Goal: Task Accomplishment & Management: Manage account settings

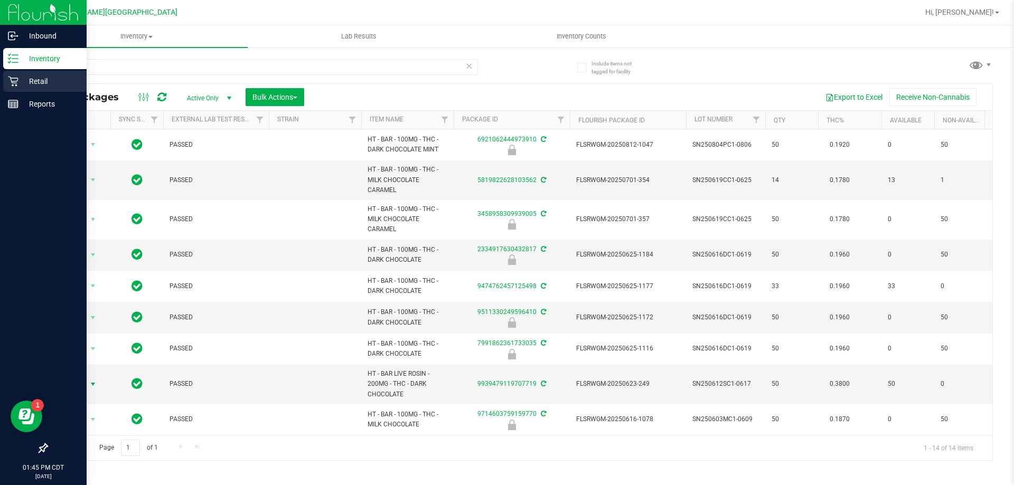
scroll to position [173, 0]
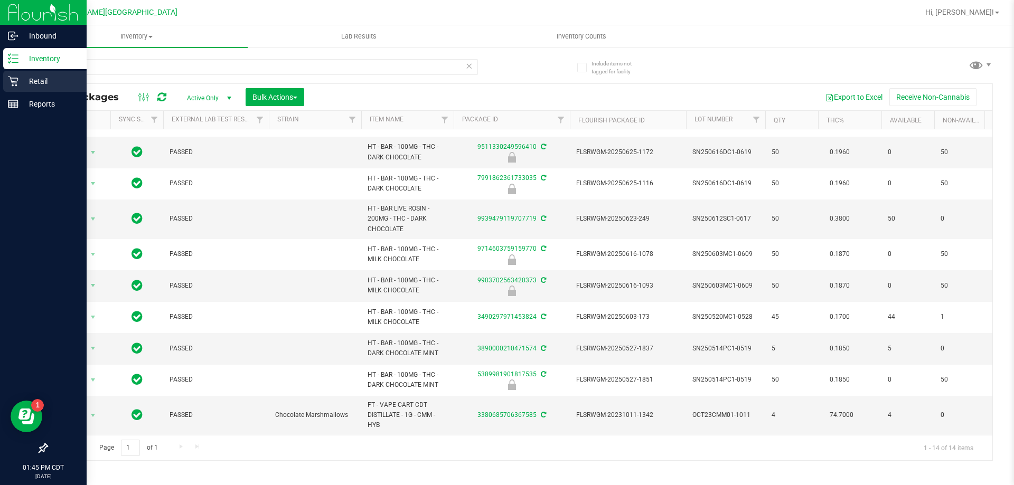
click at [50, 83] on p "Retail" at bounding box center [49, 81] width 63 height 13
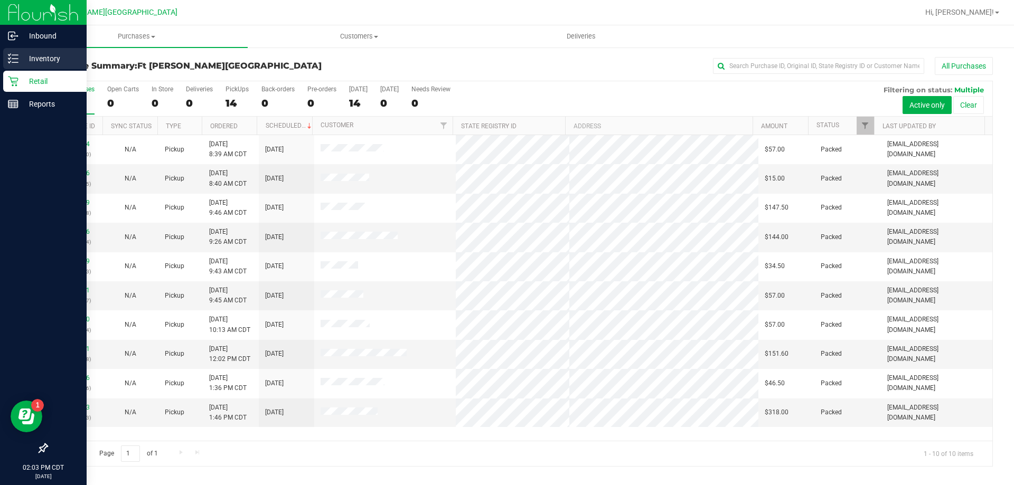
click at [47, 56] on p "Inventory" at bounding box center [49, 58] width 63 height 13
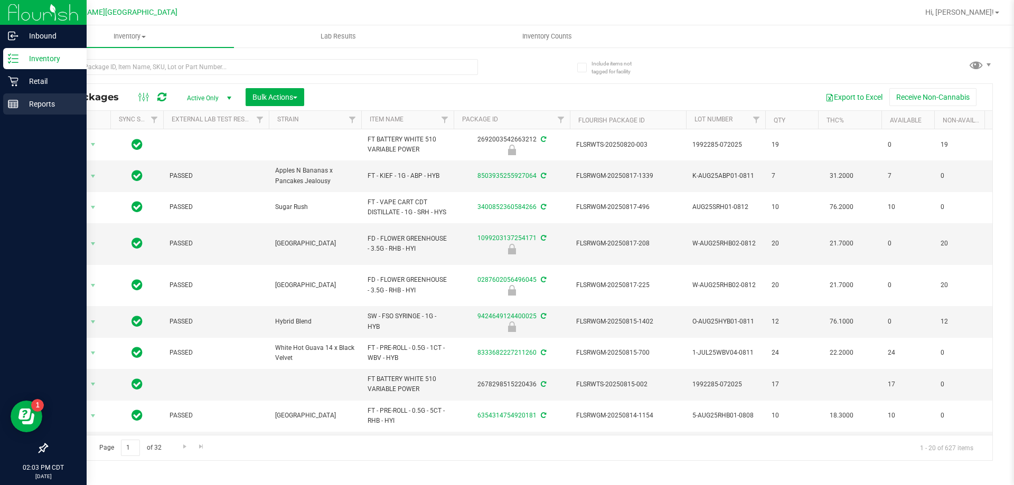
click at [26, 102] on p "Reports" at bounding box center [49, 104] width 63 height 13
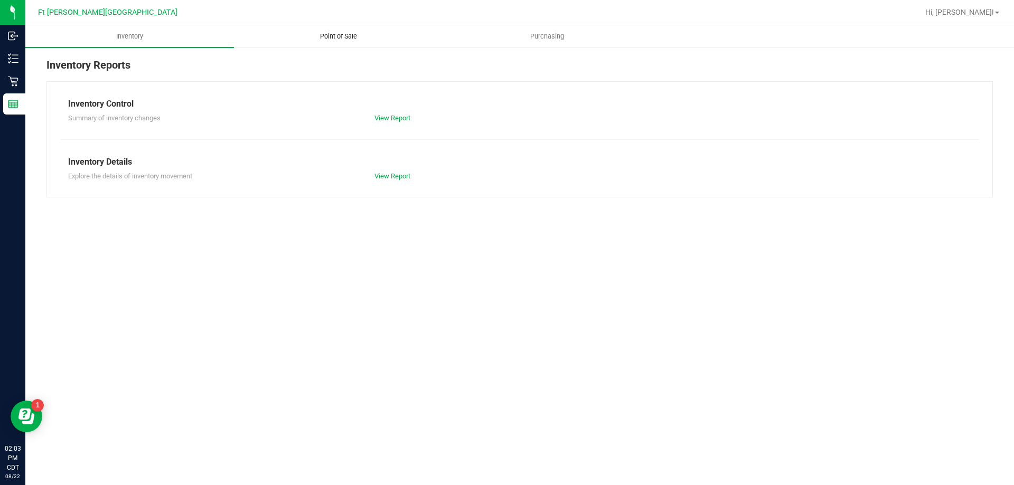
click at [346, 33] on span "Point of Sale" at bounding box center [338, 37] width 65 height 10
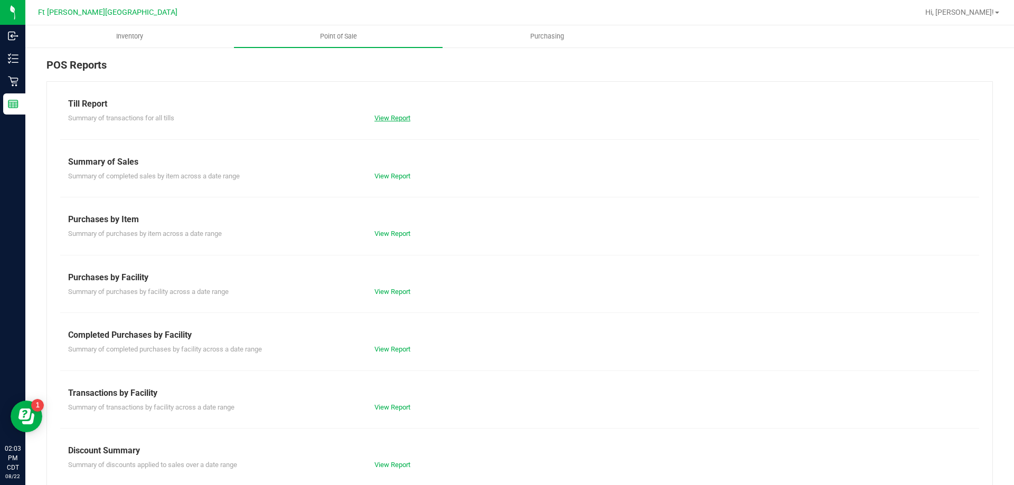
click at [388, 119] on link "View Report" at bounding box center [392, 118] width 36 height 8
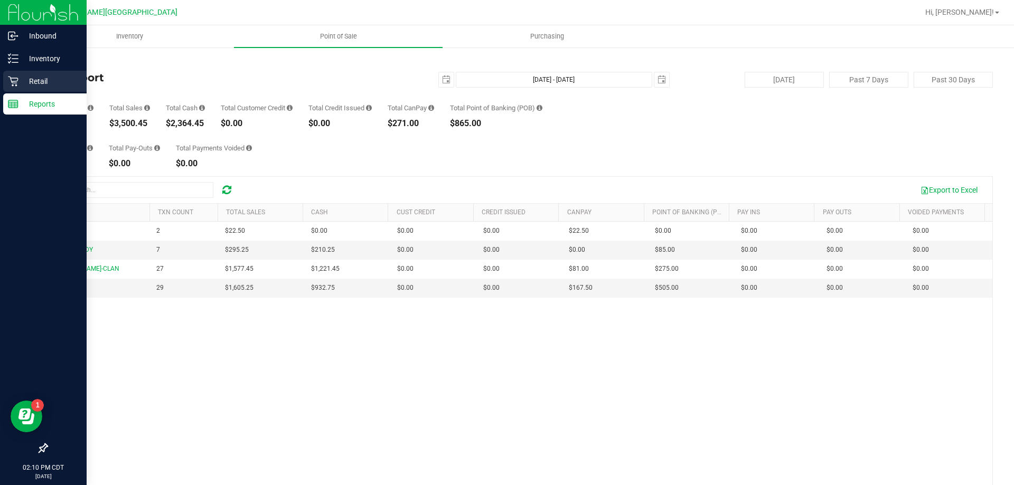
click at [26, 77] on p "Retail" at bounding box center [49, 81] width 63 height 13
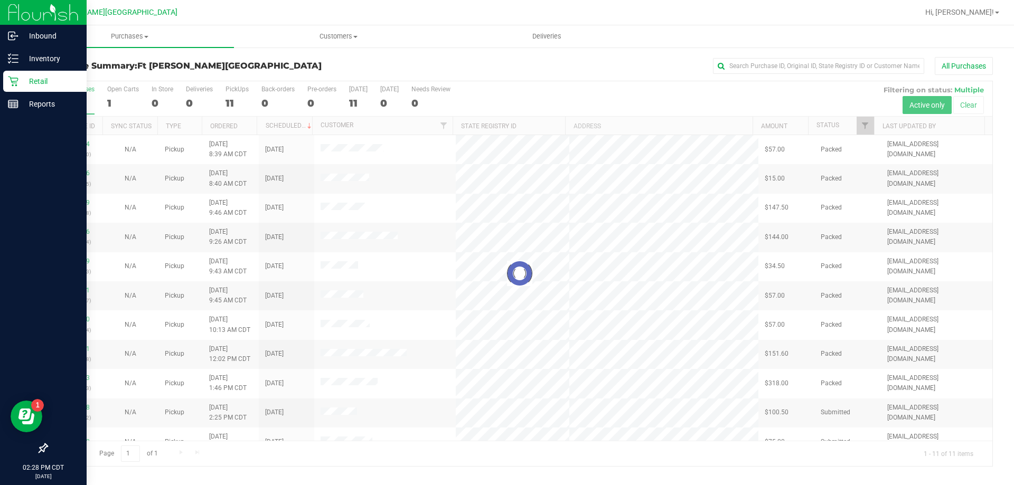
click at [23, 79] on p "Retail" at bounding box center [49, 81] width 63 height 13
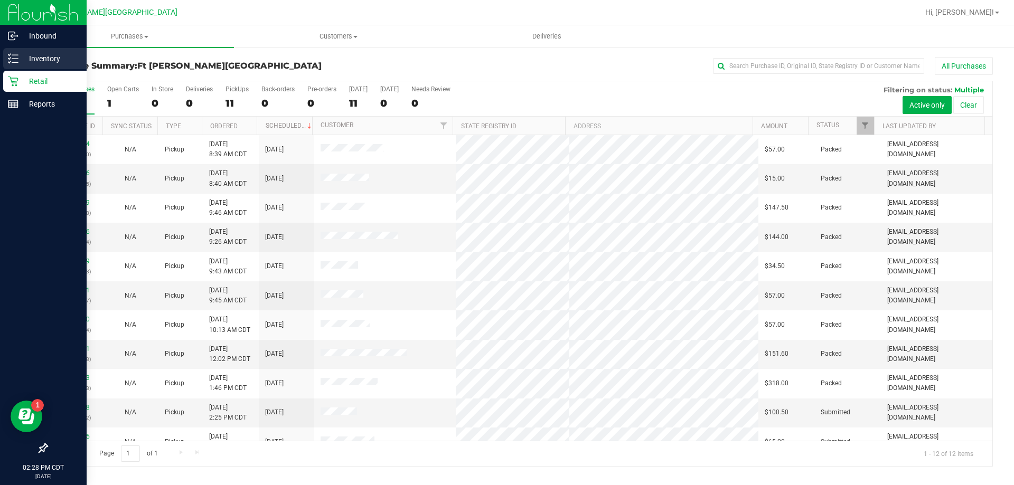
click at [33, 61] on p "Inventory" at bounding box center [49, 58] width 63 height 13
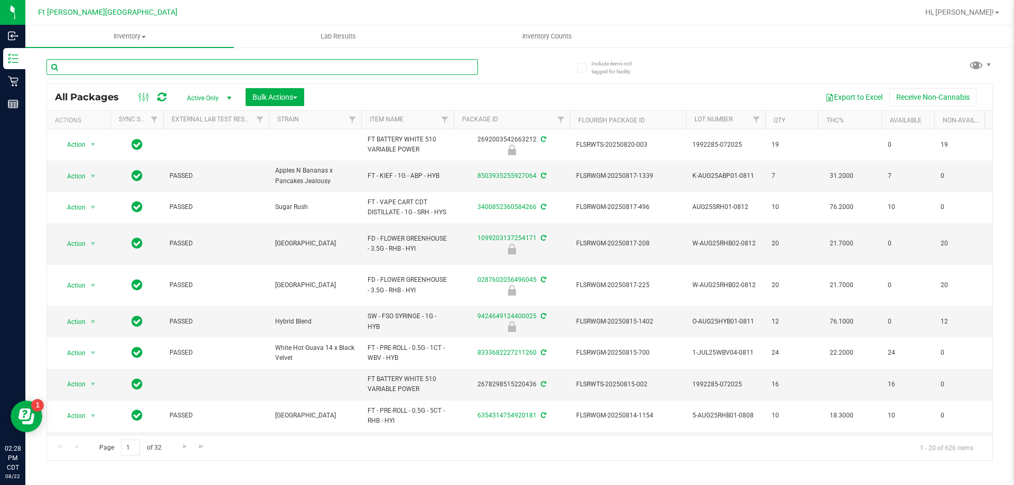
click at [141, 66] on input "text" at bounding box center [262, 67] width 432 height 16
type input "cdt"
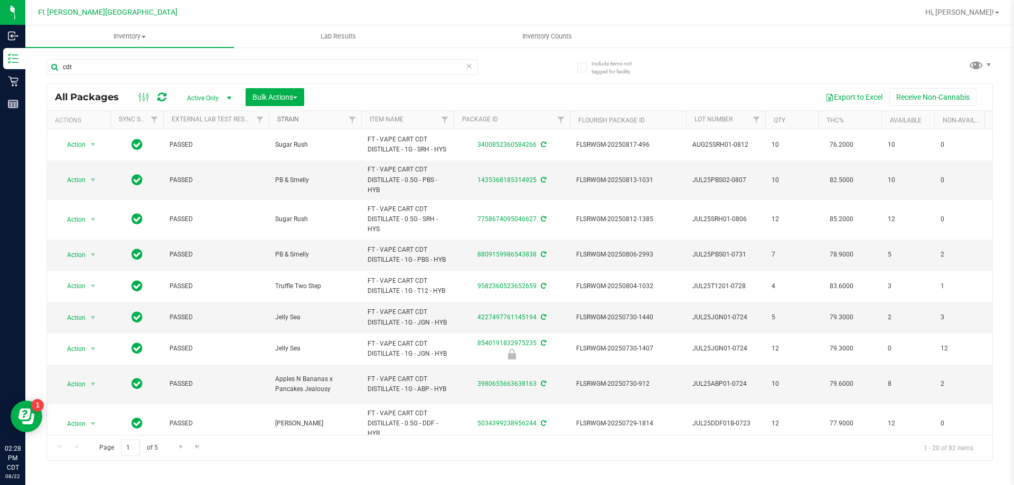
click at [286, 118] on link "Strain" at bounding box center [288, 119] width 22 height 7
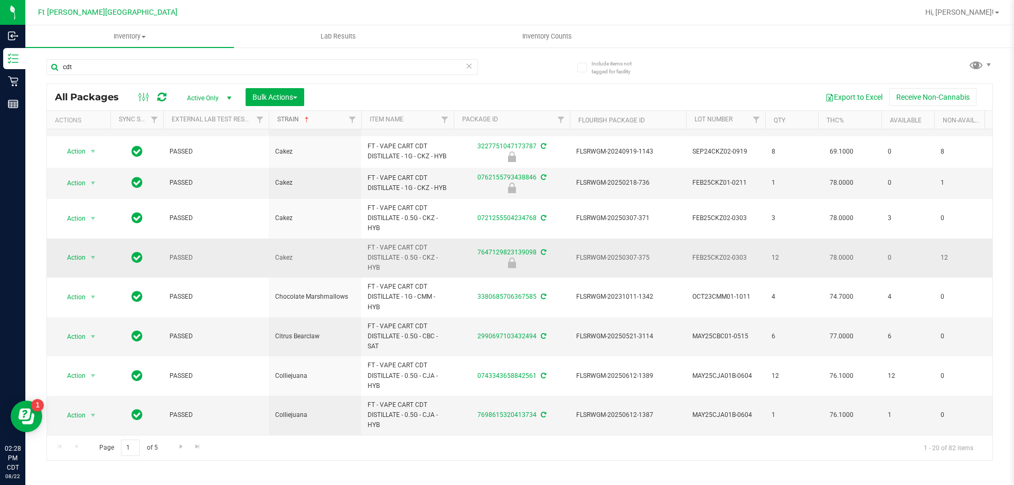
scroll to position [474, 0]
click at [503, 333] on link "2990697103432494" at bounding box center [506, 336] width 59 height 7
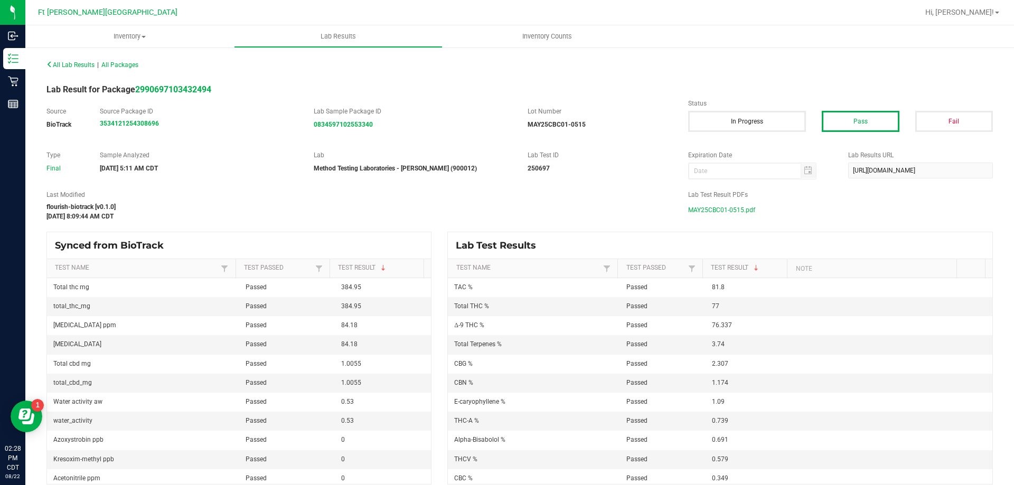
click at [720, 209] on span "MAY25CBC01-0515.pdf" at bounding box center [721, 210] width 67 height 16
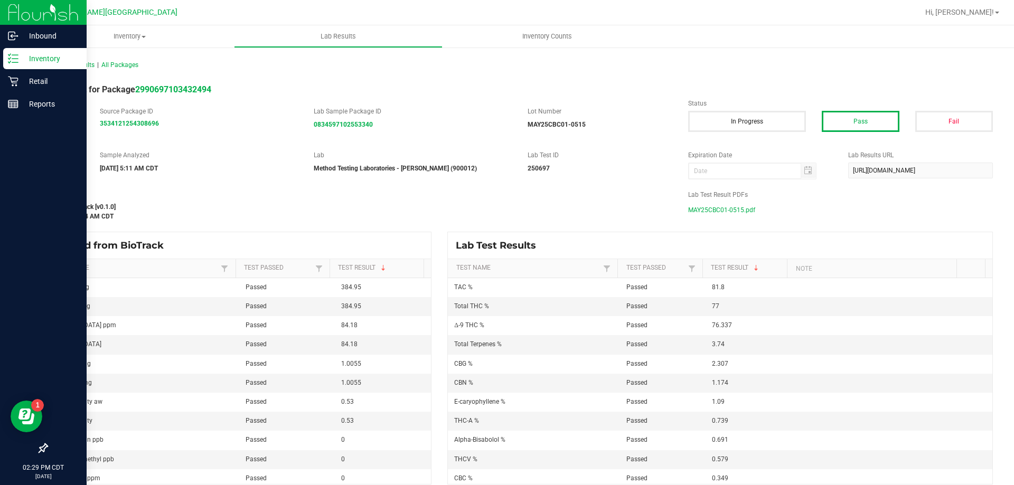
click at [58, 60] on p "Inventory" at bounding box center [49, 58] width 63 height 13
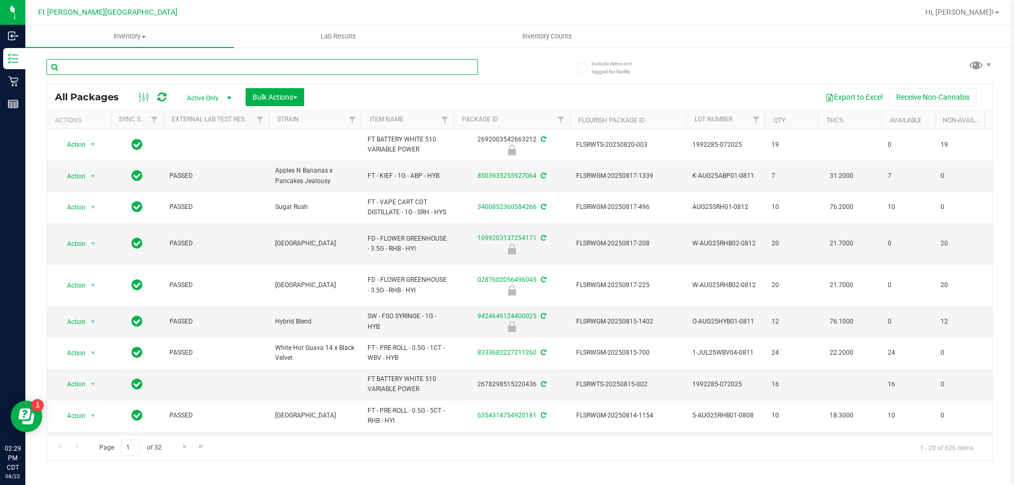
click at [117, 66] on input "text" at bounding box center [262, 67] width 432 height 16
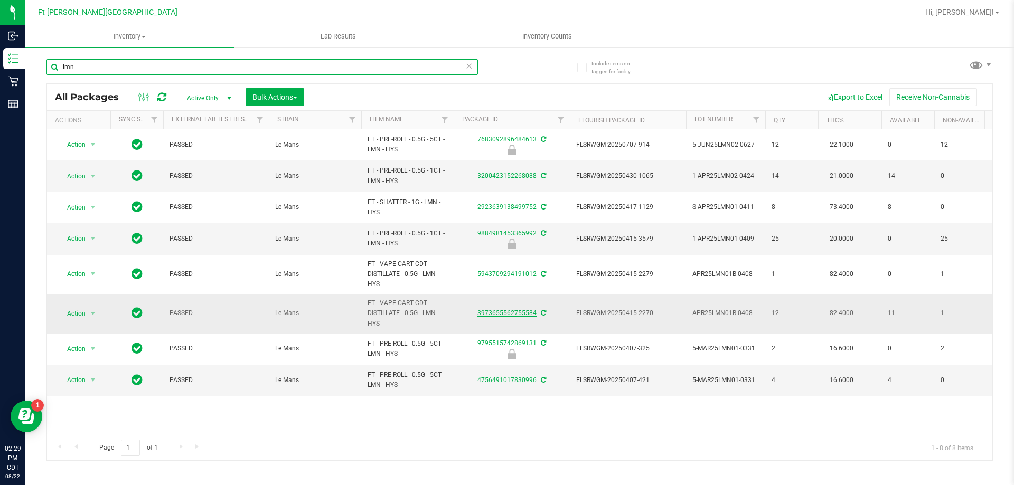
type input "lmn"
click at [522, 316] on link "3973655562755584" at bounding box center [506, 313] width 59 height 7
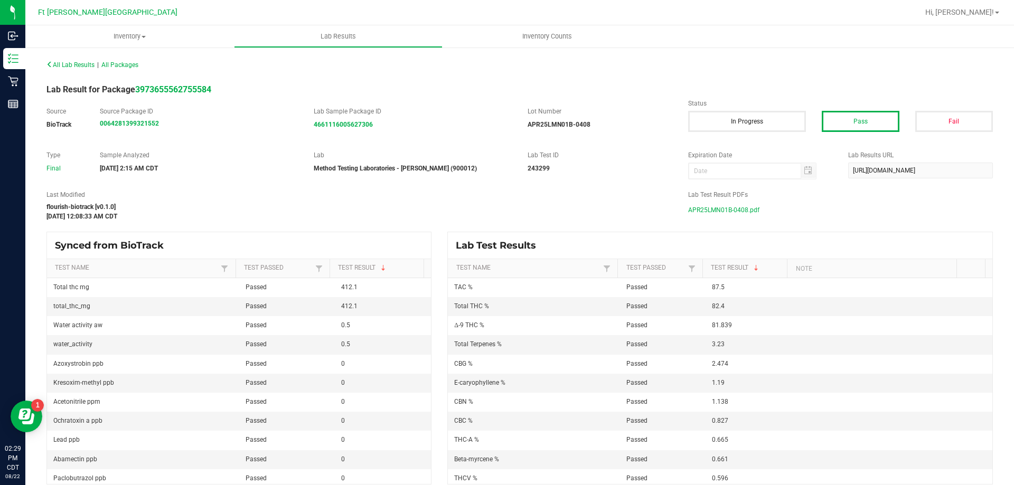
click at [721, 211] on span "APR25LMN01B-0408.pdf" at bounding box center [723, 210] width 71 height 16
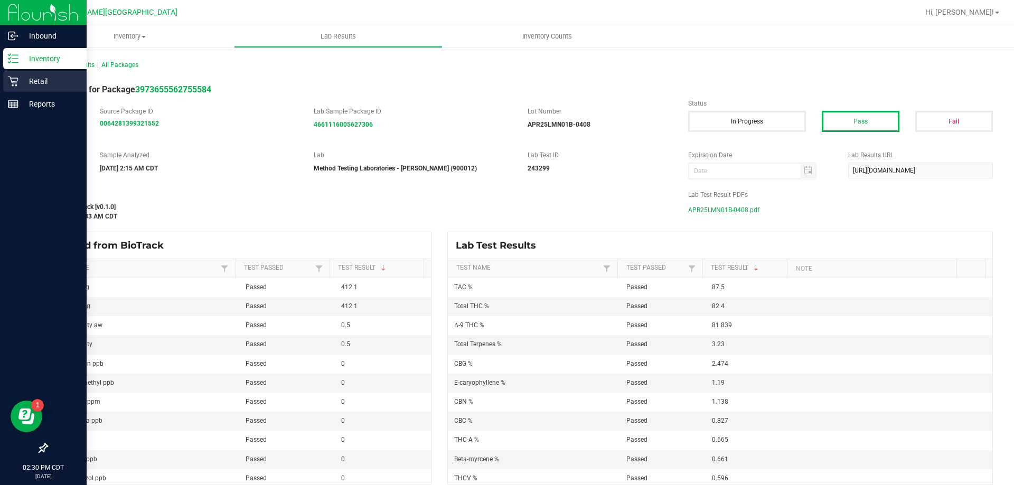
click at [25, 79] on p "Retail" at bounding box center [49, 81] width 63 height 13
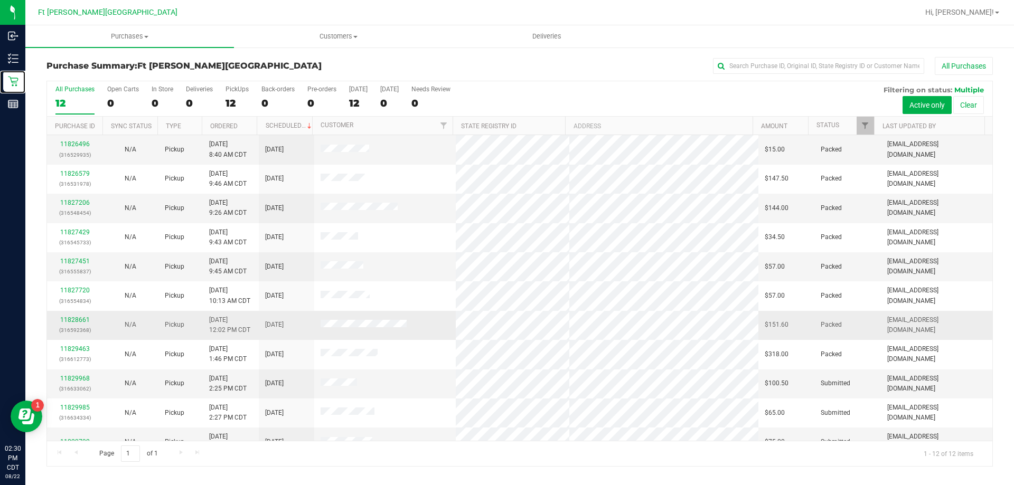
scroll to position [45, 0]
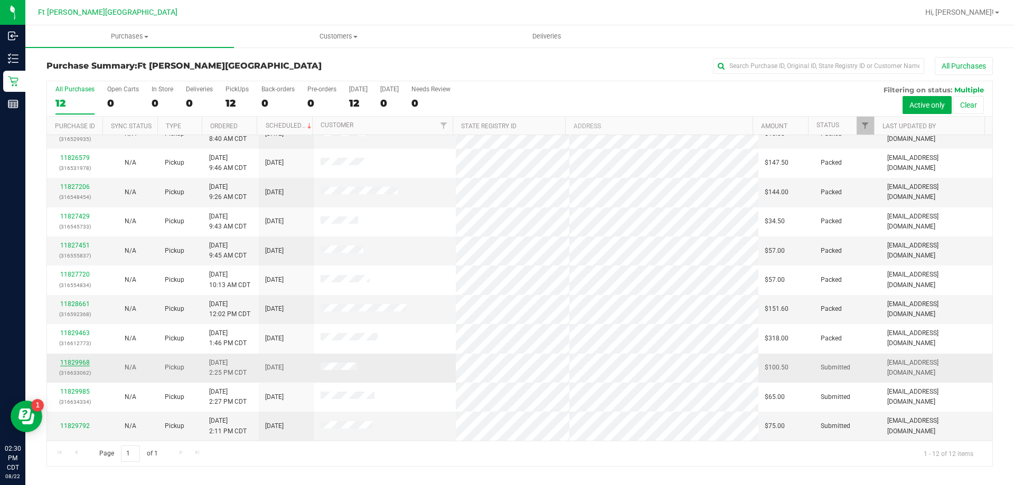
click at [70, 361] on link "11829968" at bounding box center [75, 362] width 30 height 7
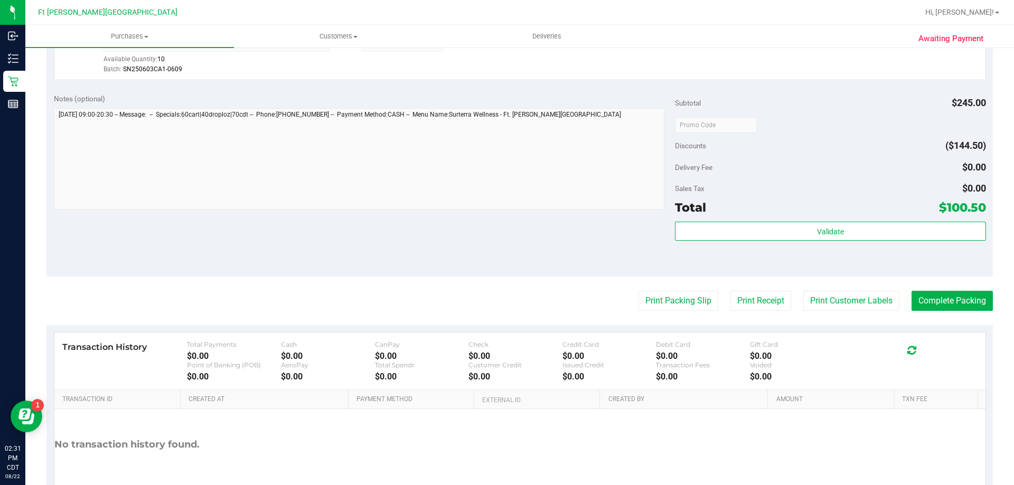
scroll to position [582, 0]
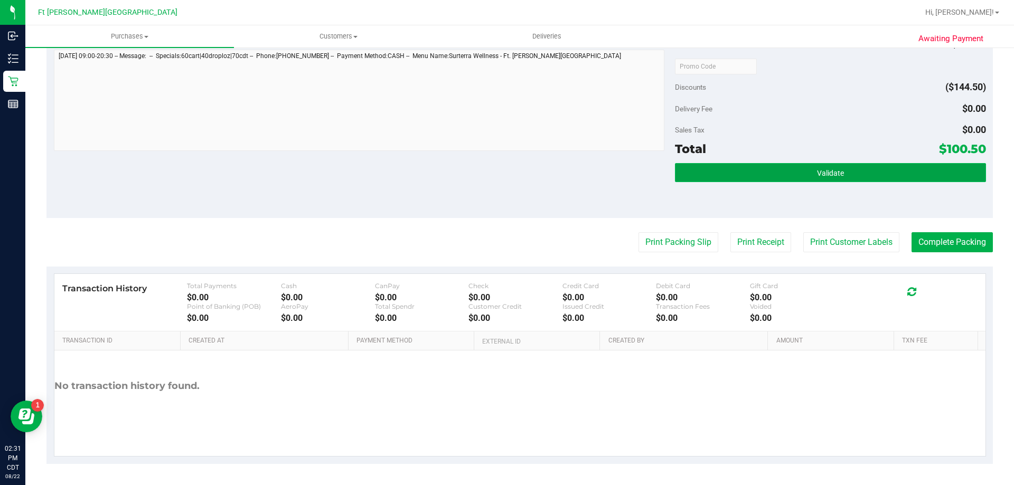
click at [874, 174] on button "Validate" at bounding box center [830, 172] width 311 height 19
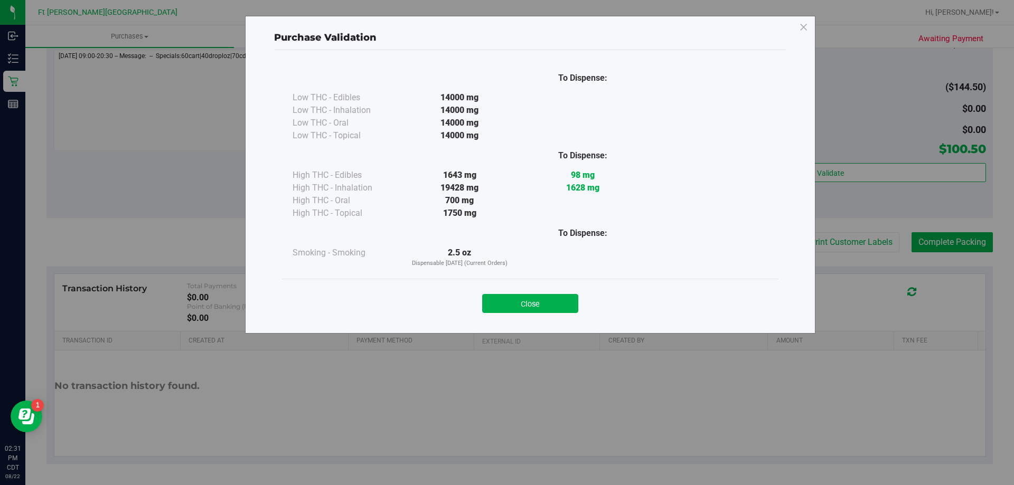
click at [529, 288] on div "Close" at bounding box center [530, 300] width 481 height 26
click at [532, 320] on div "To Dispense: Low THC - Edibles 14000 mg" at bounding box center [530, 187] width 512 height 274
click at [532, 306] on button "Close" at bounding box center [530, 303] width 96 height 19
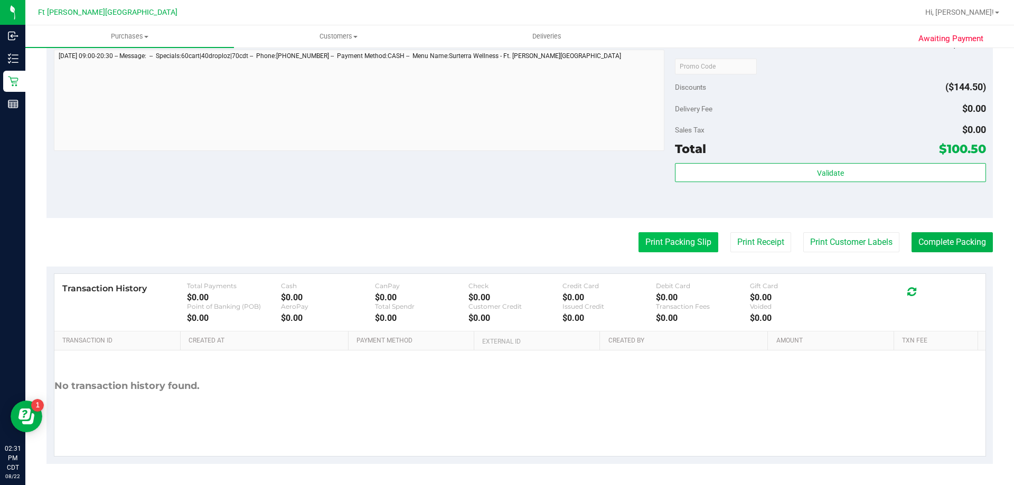
click at [658, 246] on button "Print Packing Slip" at bounding box center [679, 242] width 80 height 20
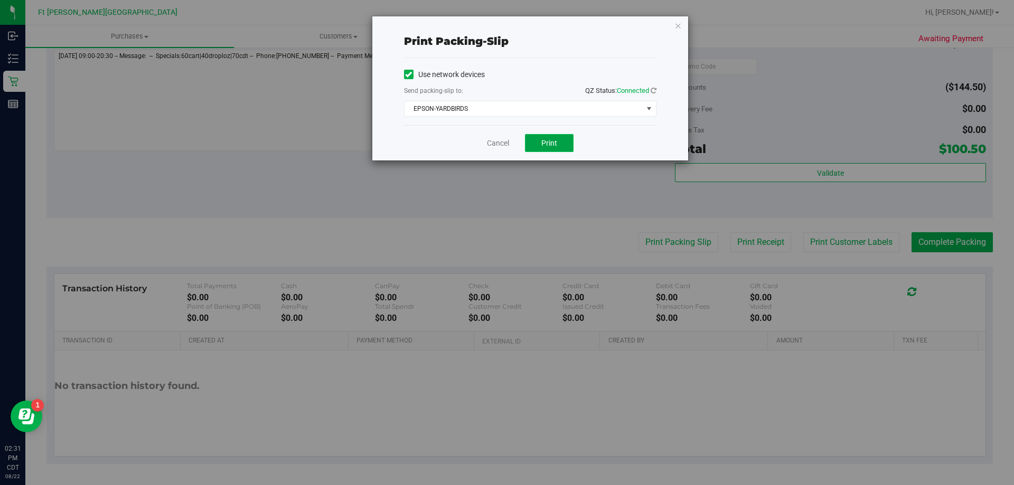
click at [545, 142] on span "Print" at bounding box center [549, 143] width 16 height 8
click at [495, 141] on link "Cancel" at bounding box center [498, 143] width 22 height 11
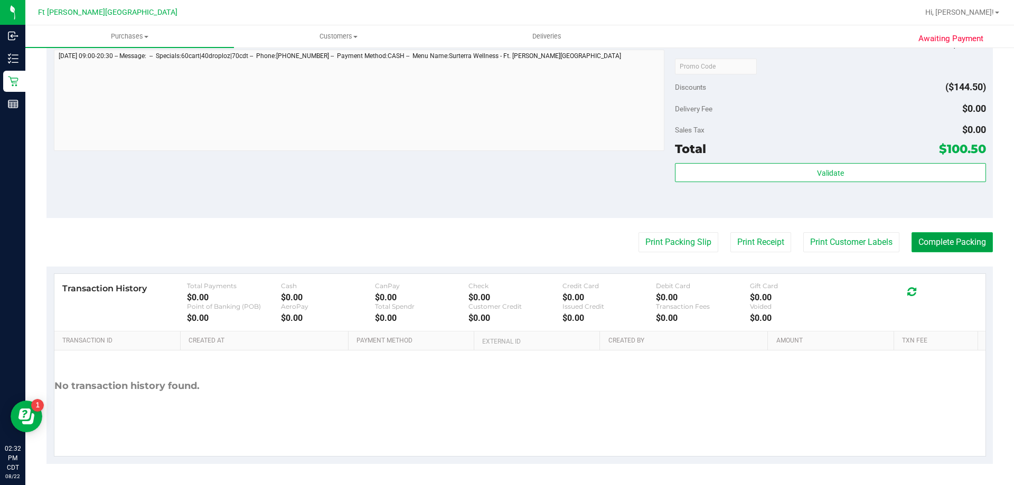
click at [945, 244] on button "Complete Packing" at bounding box center [952, 242] width 81 height 20
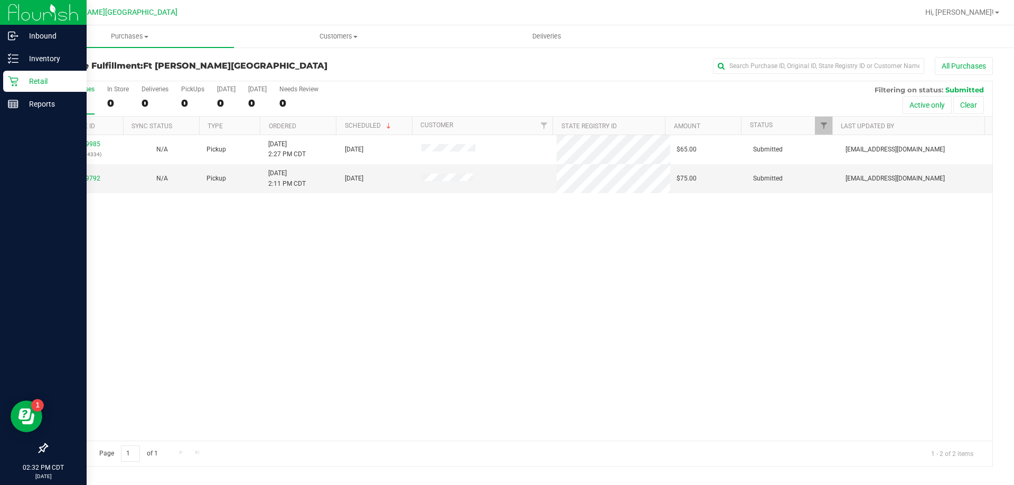
click at [42, 77] on p "Retail" at bounding box center [49, 81] width 63 height 13
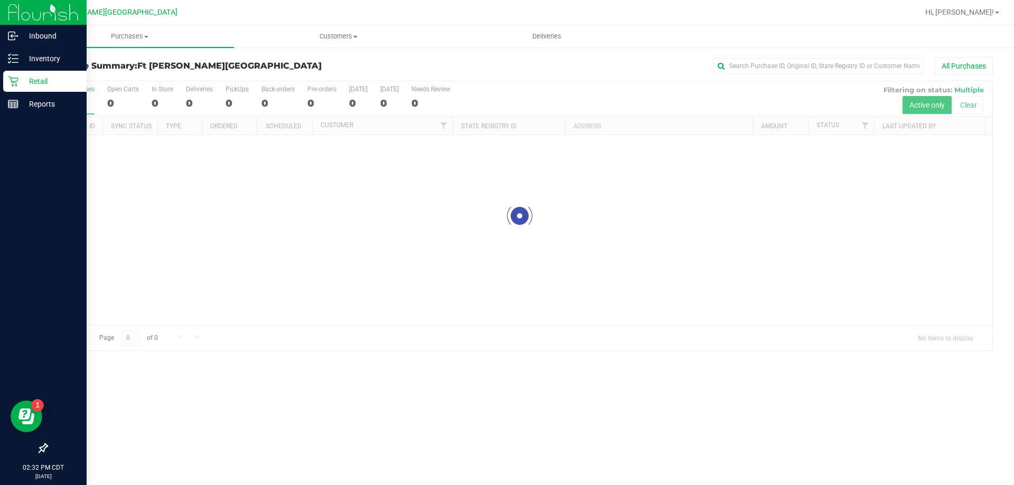
click at [30, 74] on div "Retail" at bounding box center [44, 81] width 83 height 21
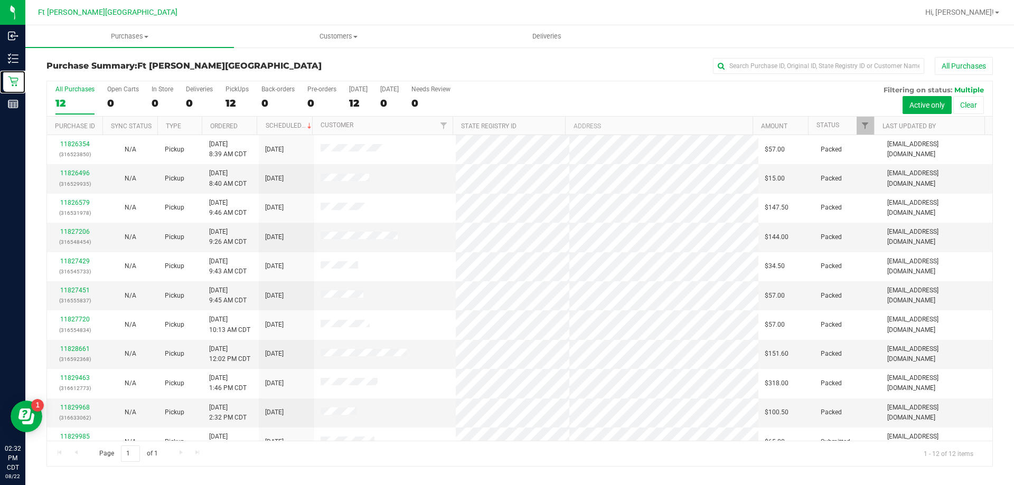
scroll to position [45, 0]
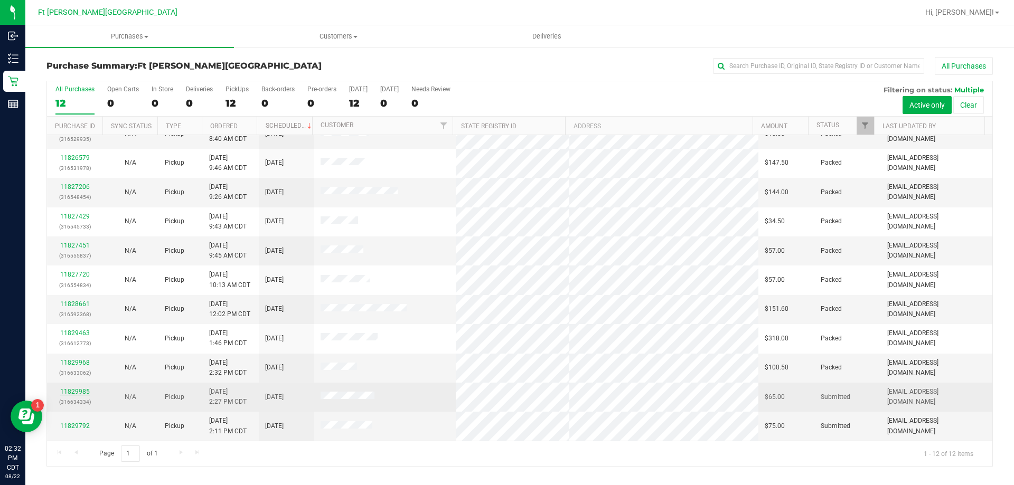
click at [79, 391] on link "11829985" at bounding box center [75, 391] width 30 height 7
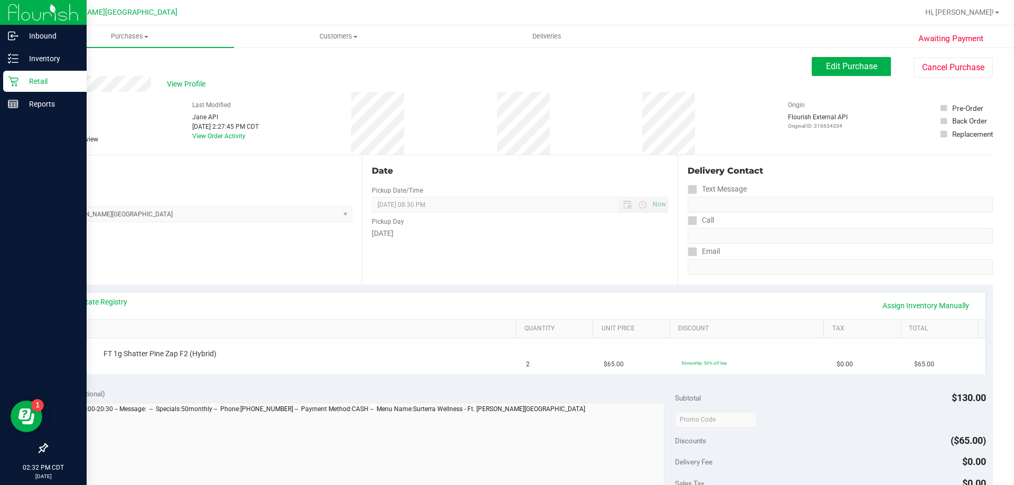
click at [50, 78] on p "Retail" at bounding box center [49, 81] width 63 height 13
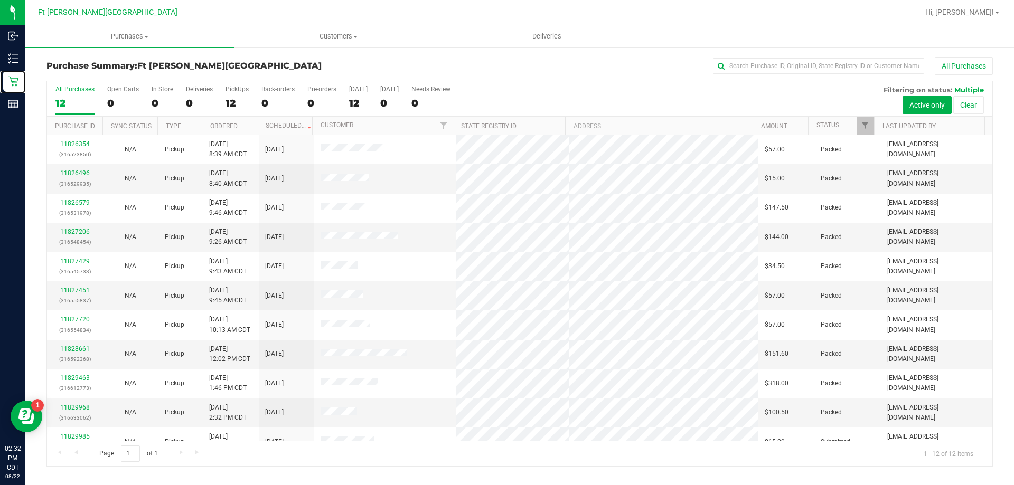
scroll to position [45, 0]
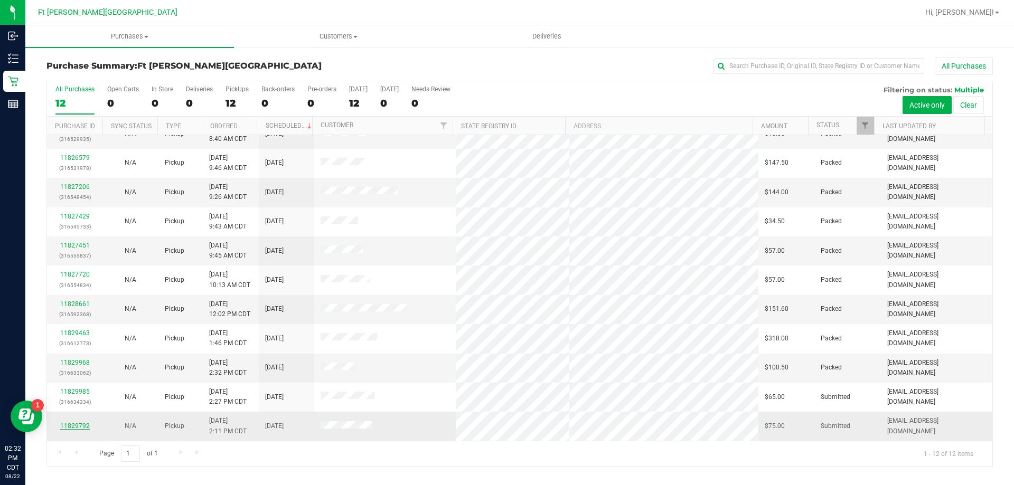
click at [83, 425] on link "11829792" at bounding box center [75, 426] width 30 height 7
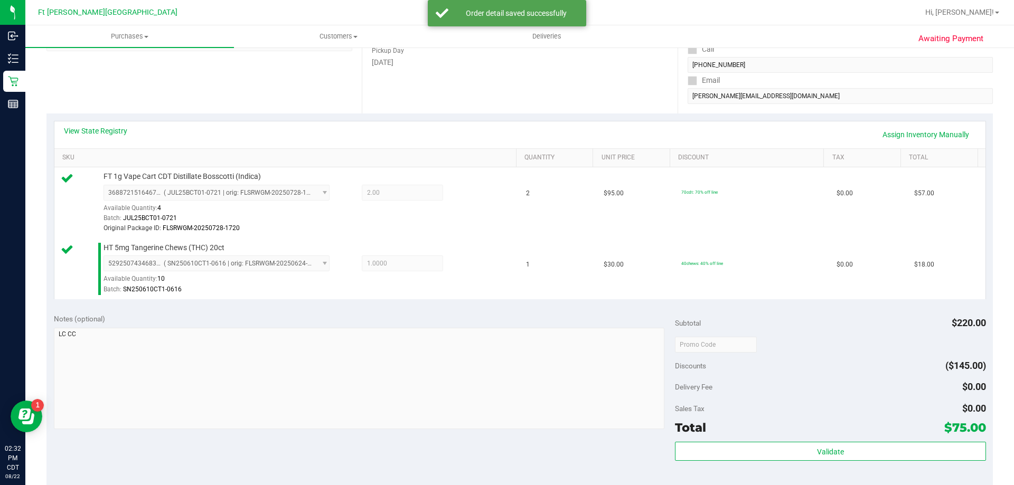
scroll to position [370, 0]
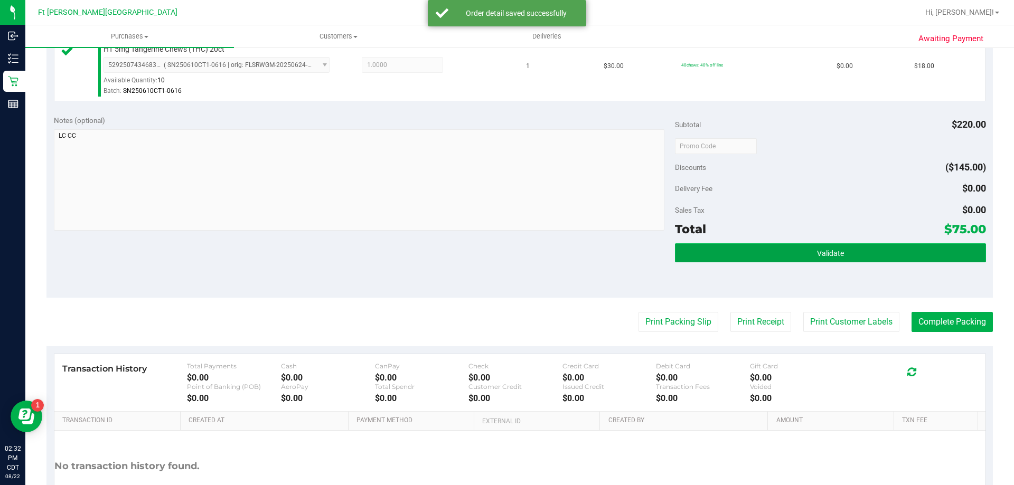
click at [818, 251] on span "Validate" at bounding box center [830, 253] width 27 height 8
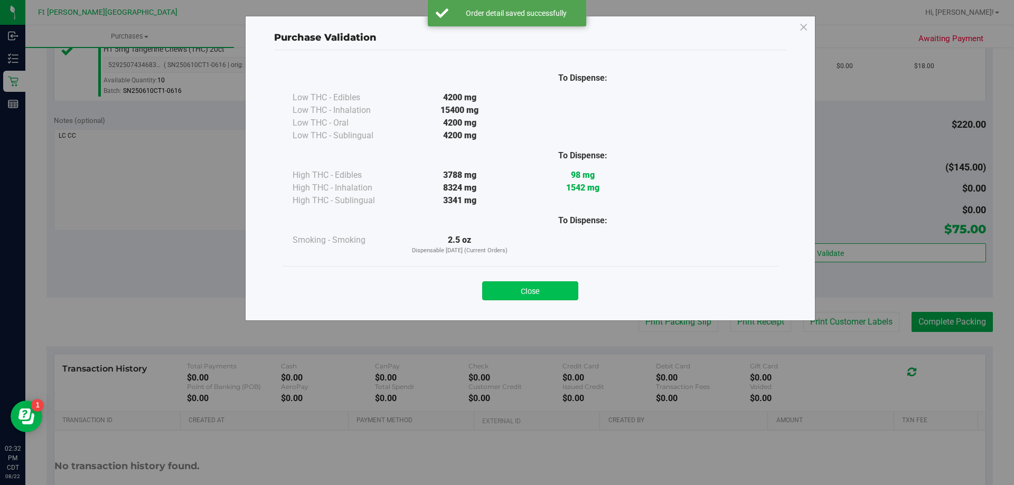
click at [529, 289] on button "Close" at bounding box center [530, 291] width 96 height 19
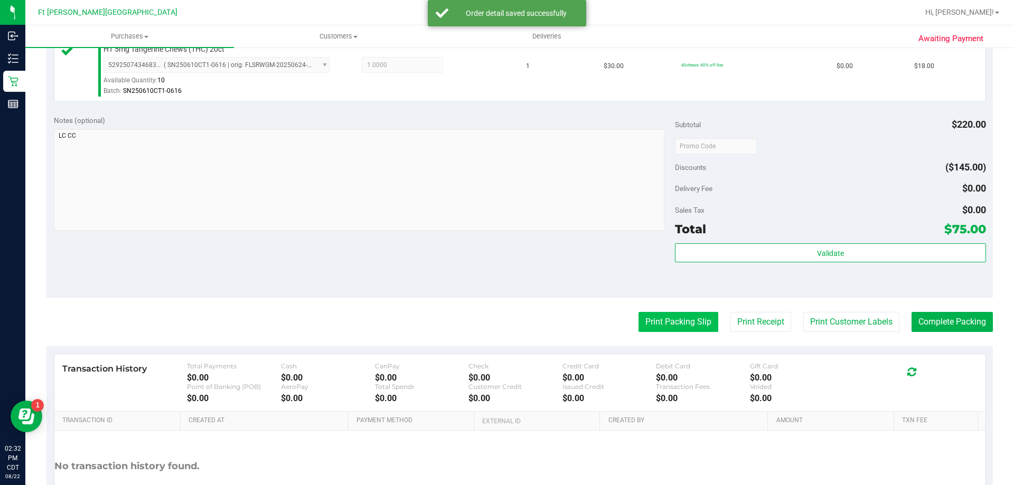
click at [659, 317] on button "Print Packing Slip" at bounding box center [679, 322] width 80 height 20
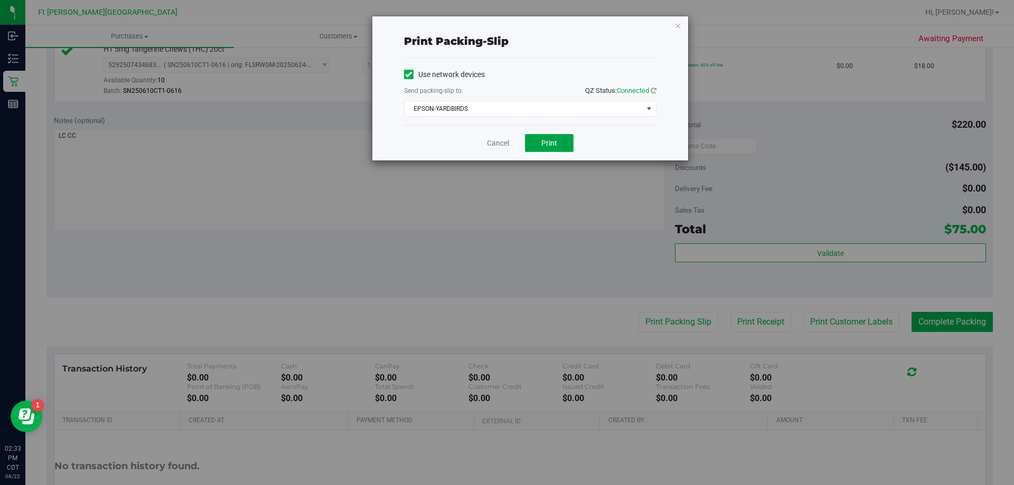
click at [571, 141] on button "Print" at bounding box center [549, 143] width 49 height 18
click at [555, 134] on button "Print" at bounding box center [549, 143] width 49 height 18
click at [570, 144] on button "Print" at bounding box center [549, 143] width 49 height 18
click at [496, 143] on link "Cancel" at bounding box center [498, 143] width 22 height 11
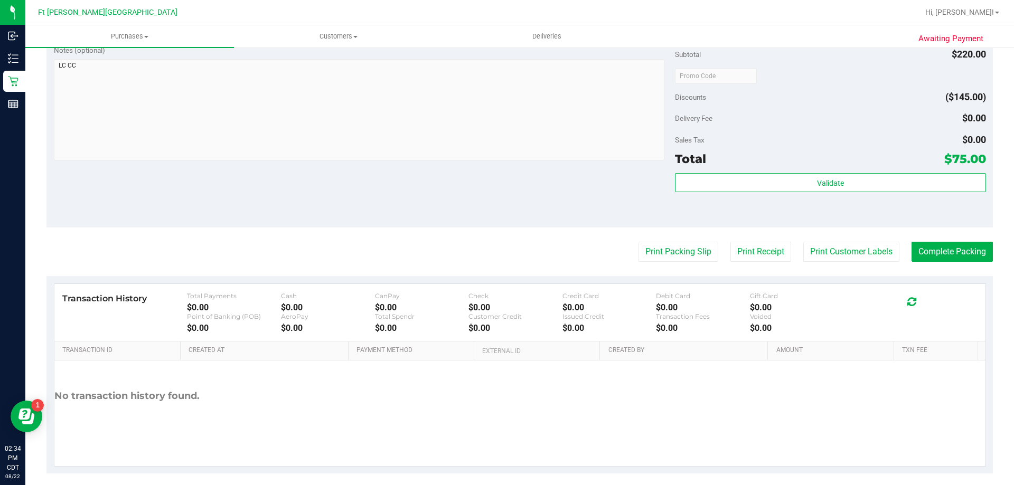
scroll to position [449, 0]
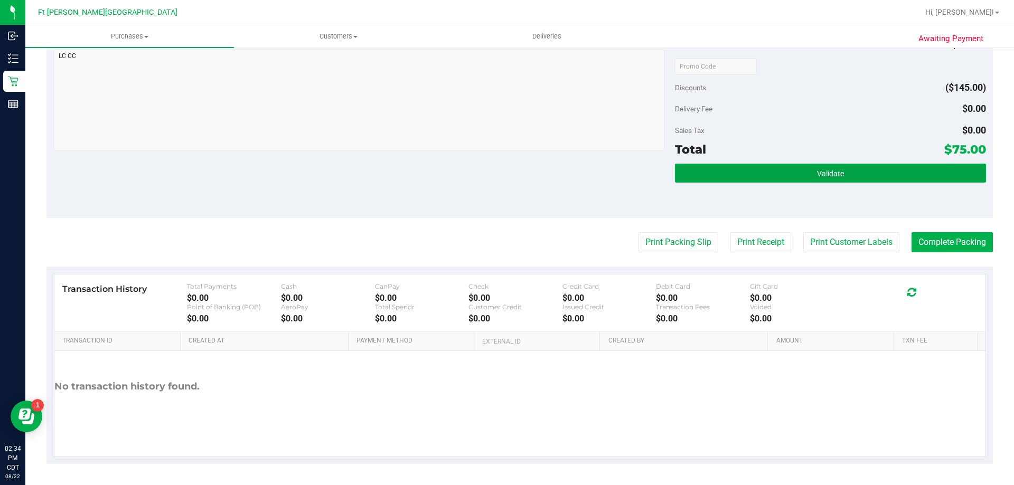
click at [797, 170] on button "Validate" at bounding box center [830, 173] width 311 height 19
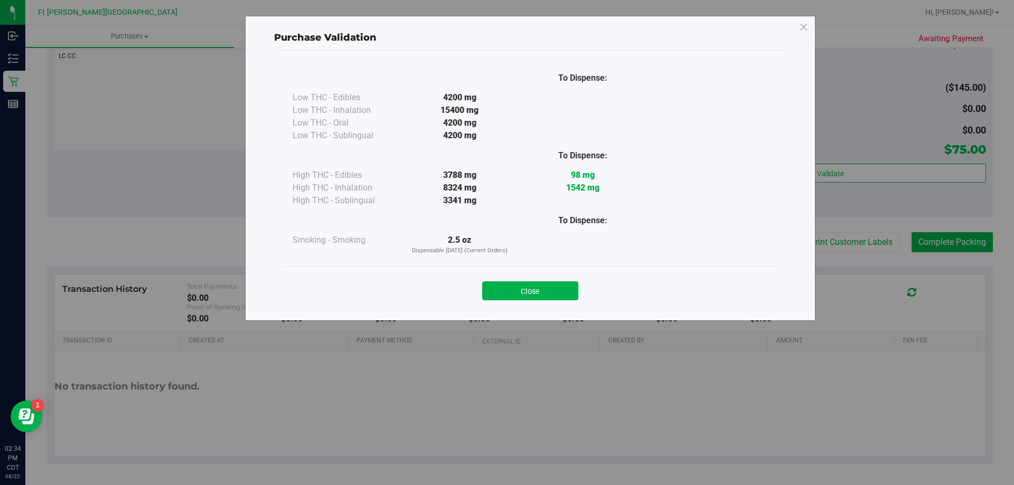
drag, startPoint x: 501, startPoint y: 293, endPoint x: 584, endPoint y: 286, distance: 82.7
click at [502, 293] on button "Close" at bounding box center [530, 291] width 96 height 19
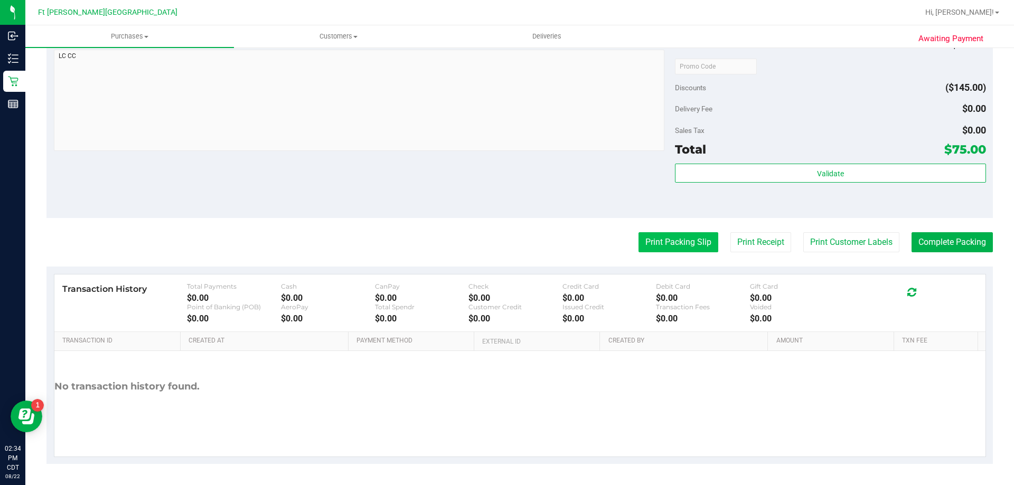
click at [676, 239] on button "Print Packing Slip" at bounding box center [679, 242] width 80 height 20
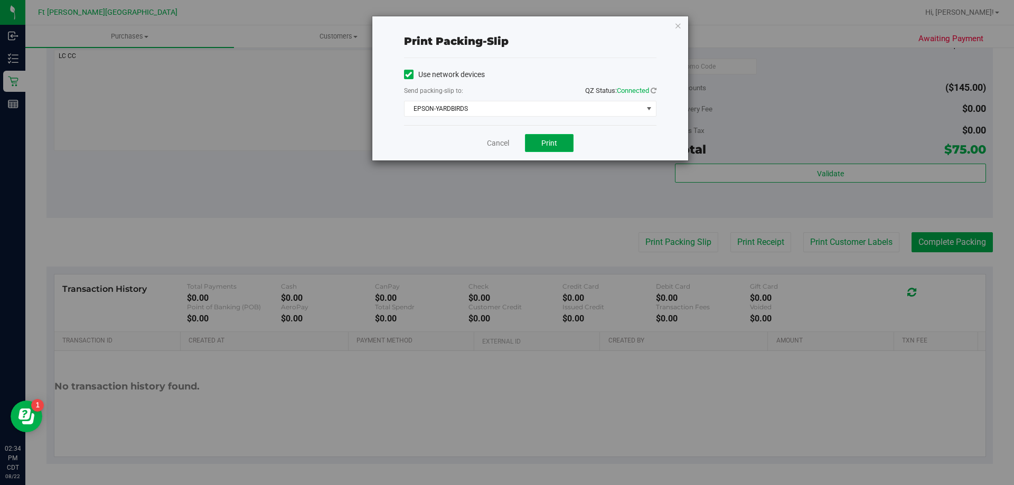
click at [549, 142] on span "Print" at bounding box center [549, 143] width 16 height 8
click at [500, 144] on link "Cancel" at bounding box center [498, 143] width 22 height 11
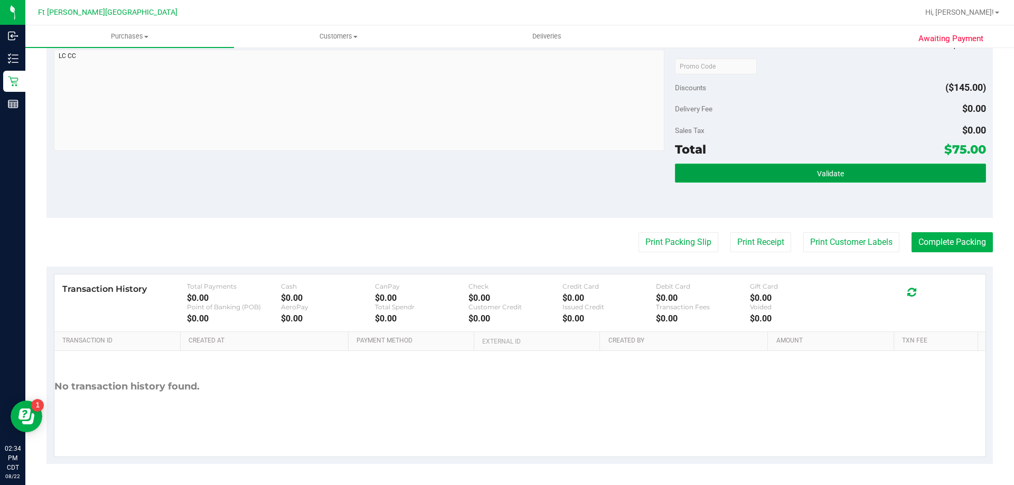
click at [744, 171] on button "Validate" at bounding box center [830, 173] width 311 height 19
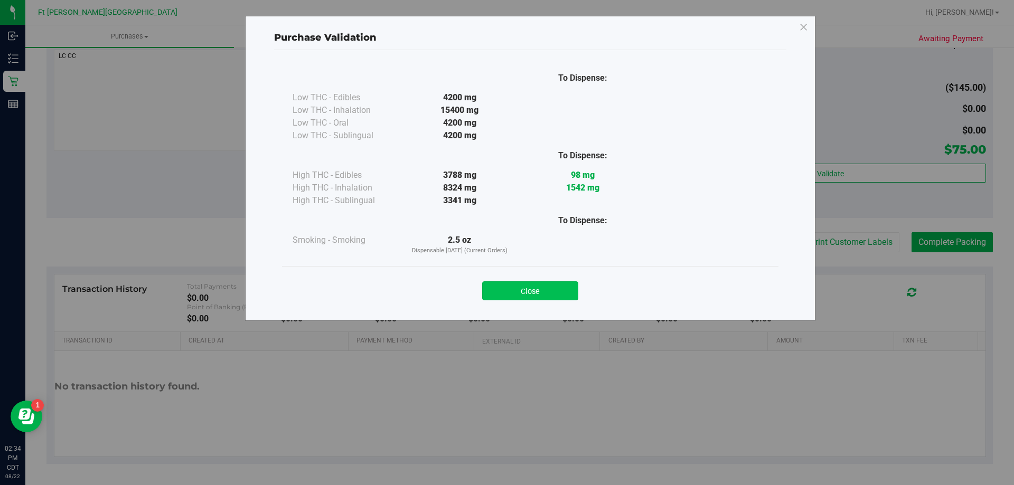
click at [564, 294] on button "Close" at bounding box center [530, 291] width 96 height 19
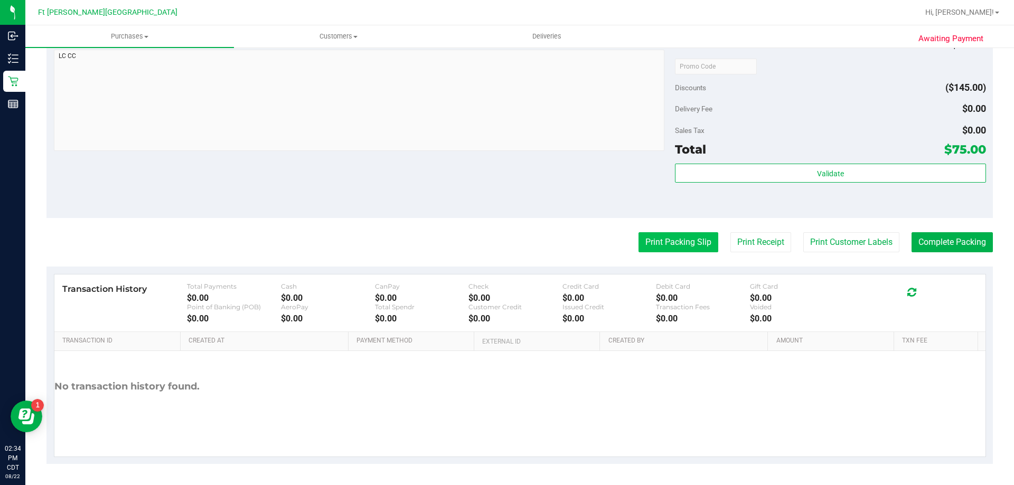
click at [639, 247] on button "Print Packing Slip" at bounding box center [679, 242] width 80 height 20
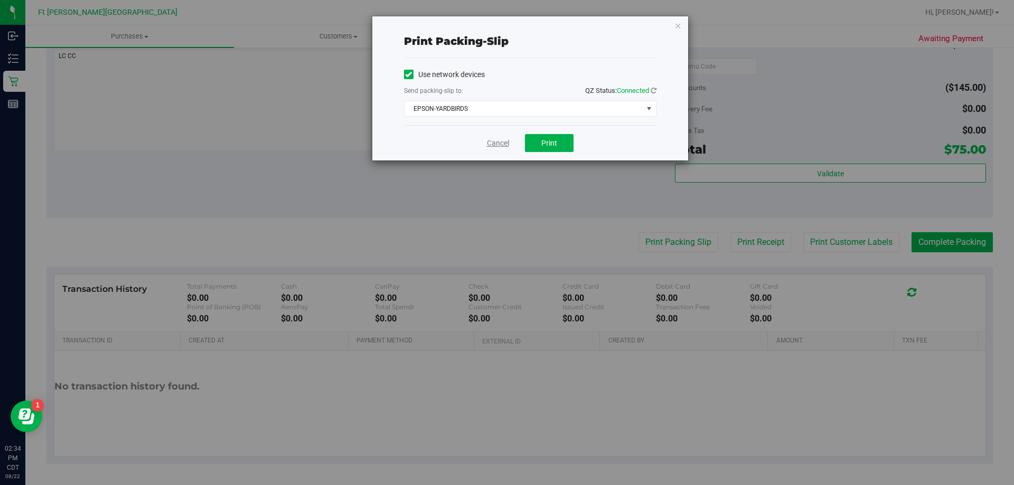
click at [504, 145] on link "Cancel" at bounding box center [498, 143] width 22 height 11
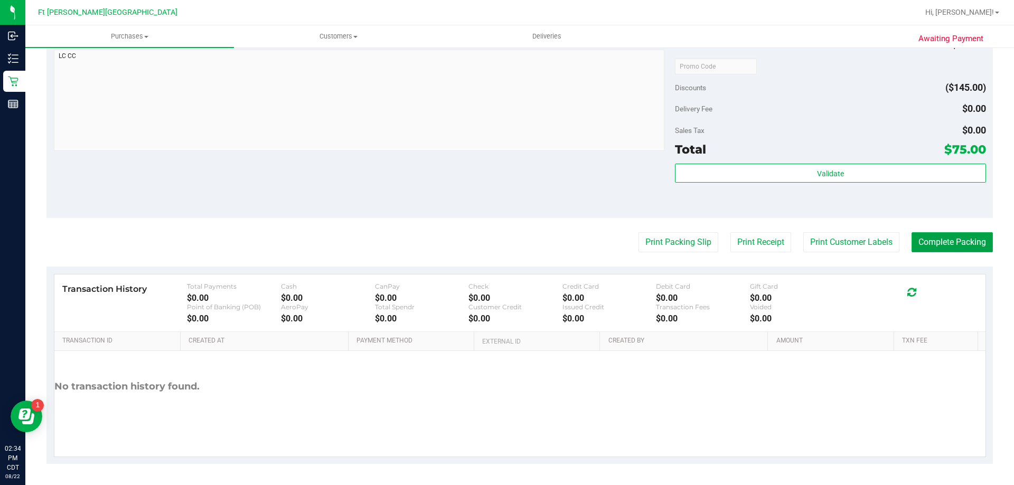
click at [977, 243] on button "Complete Packing" at bounding box center [952, 242] width 81 height 20
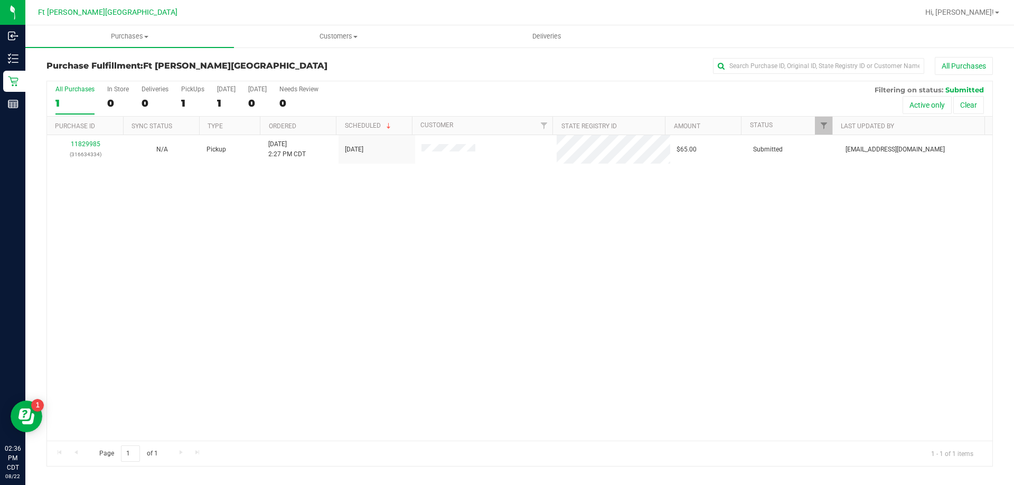
click at [26, 77] on div "Purchase Fulfillment: [GEOGRAPHIC_DATA][PERSON_NAME] All Purchases All Purchase…" at bounding box center [519, 261] width 989 height 431
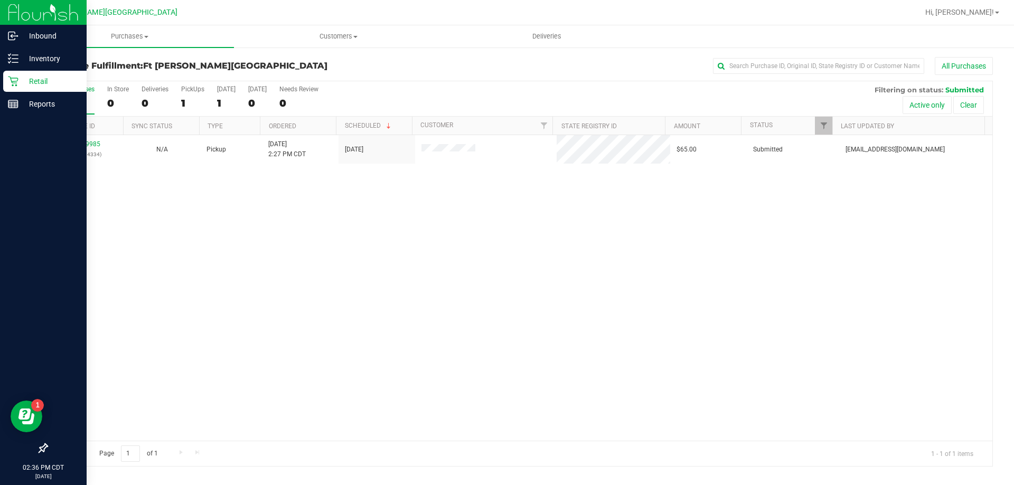
click at [22, 82] on p "Retail" at bounding box center [49, 81] width 63 height 13
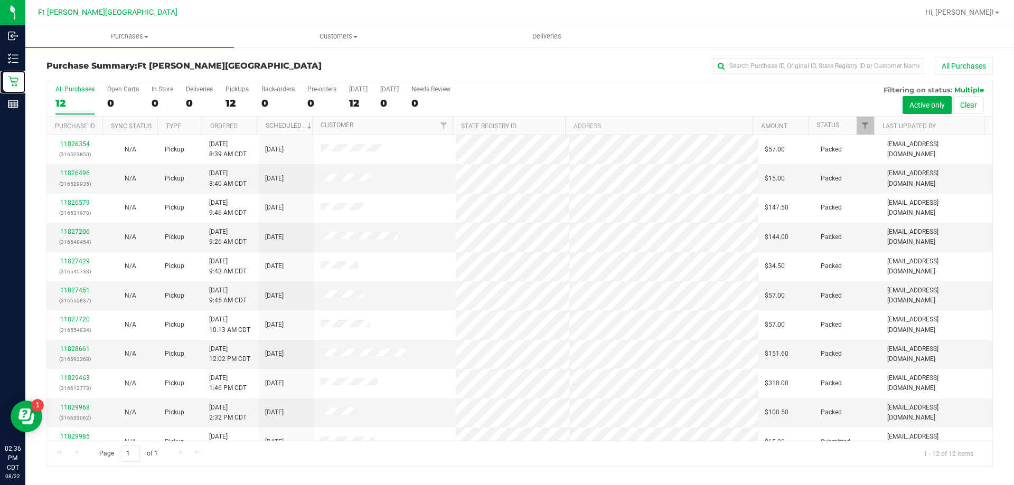
scroll to position [45, 0]
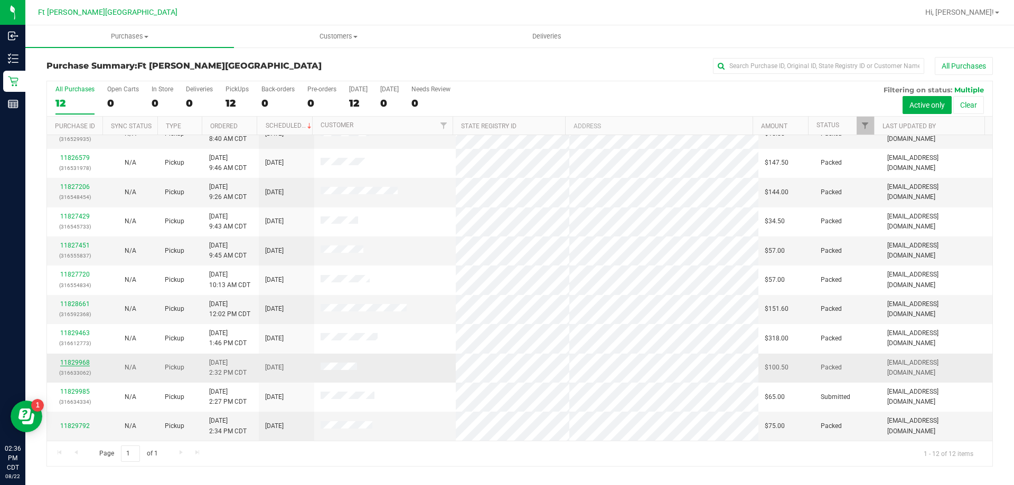
click at [85, 363] on link "11829968" at bounding box center [75, 362] width 30 height 7
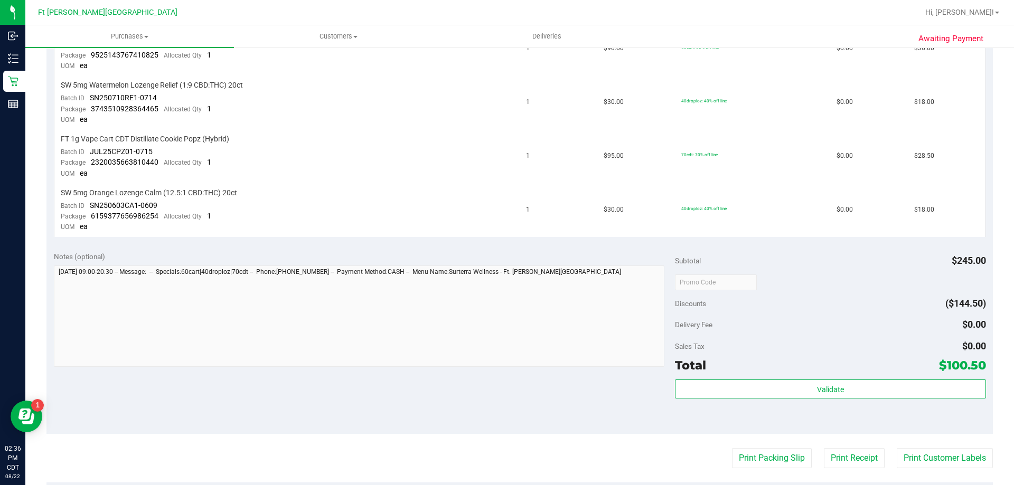
scroll to position [317, 0]
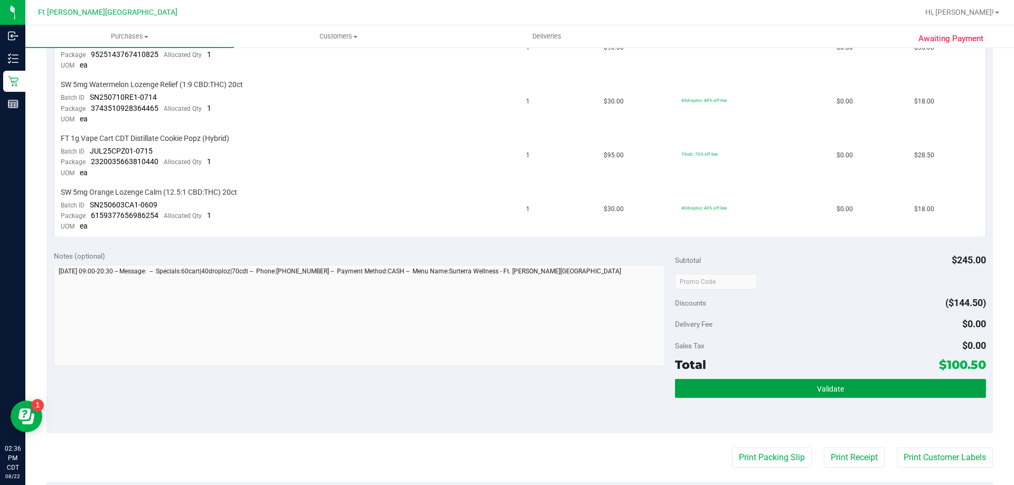
click at [839, 386] on button "Validate" at bounding box center [830, 388] width 311 height 19
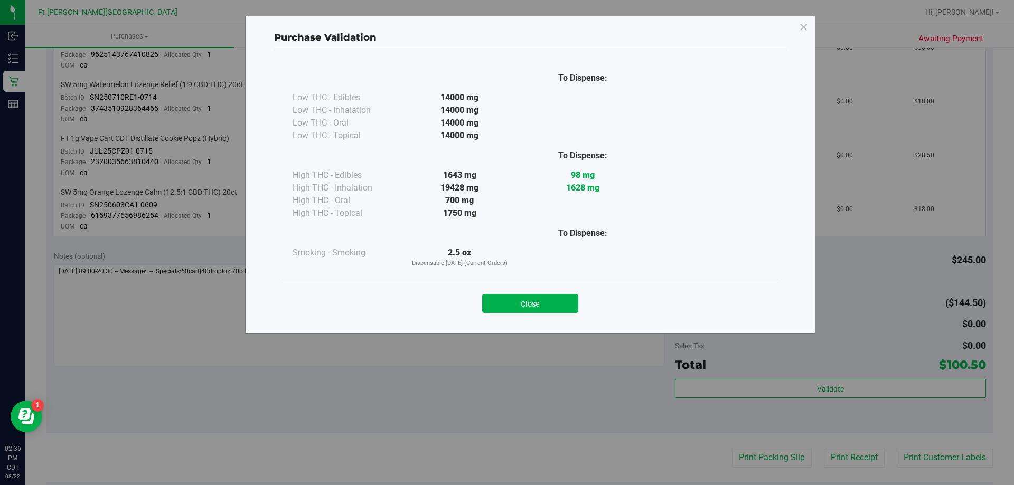
click at [554, 301] on button "Close" at bounding box center [530, 303] width 96 height 19
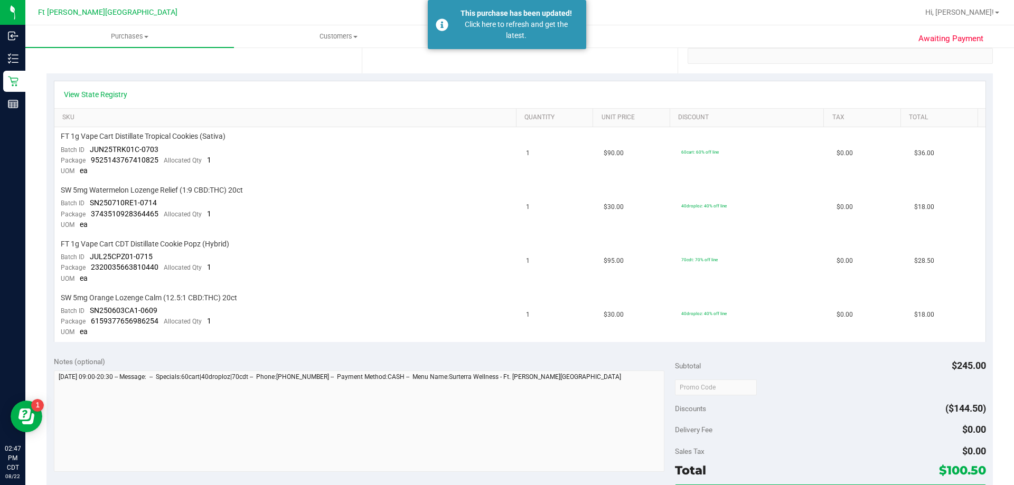
scroll to position [370, 0]
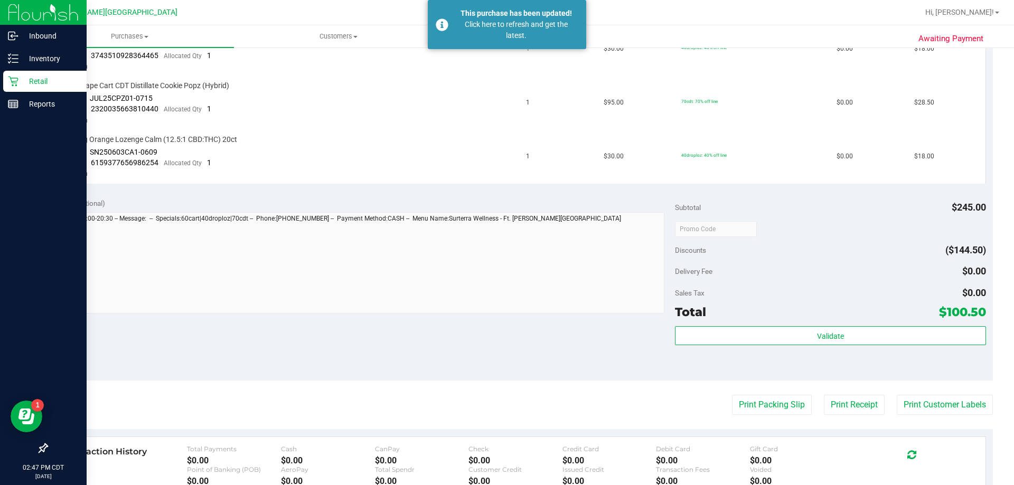
click at [22, 86] on p "Retail" at bounding box center [49, 81] width 63 height 13
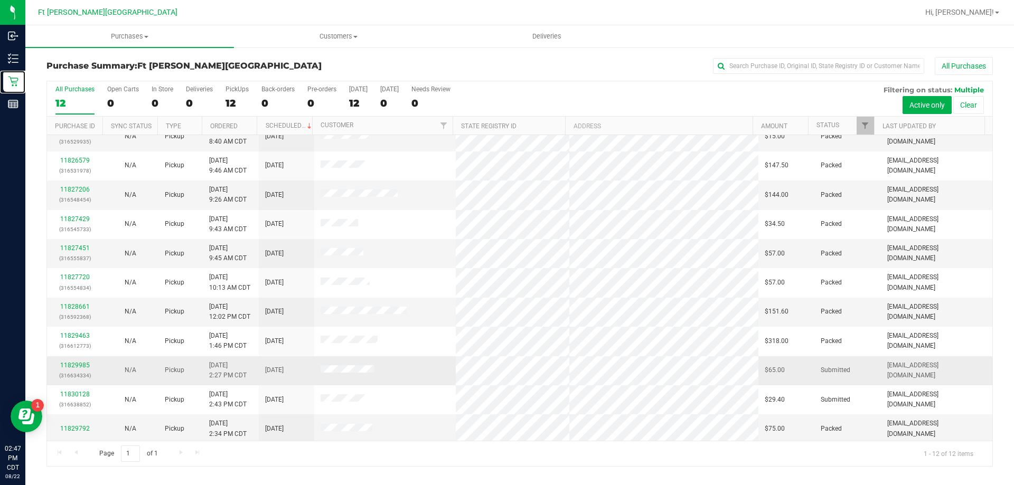
scroll to position [45, 0]
click at [78, 363] on link "11829985" at bounding box center [75, 362] width 30 height 7
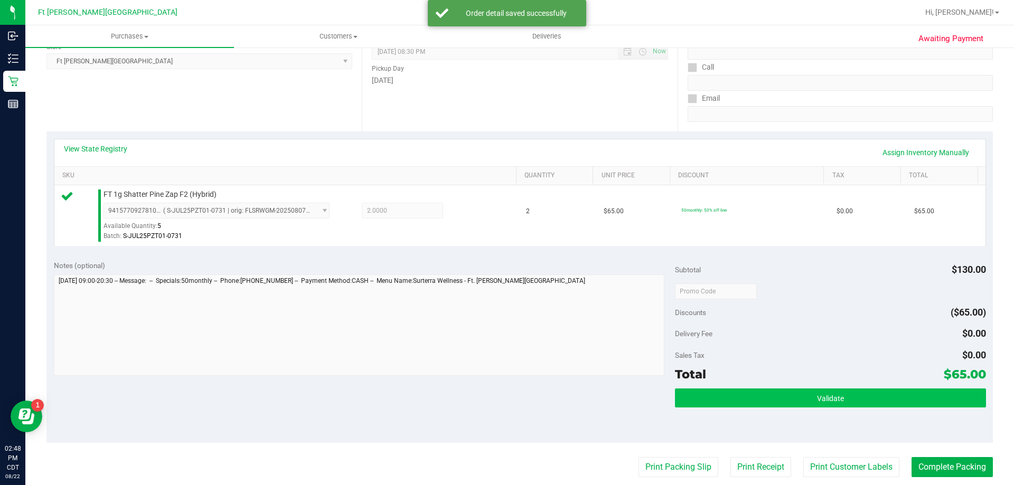
scroll to position [264, 0]
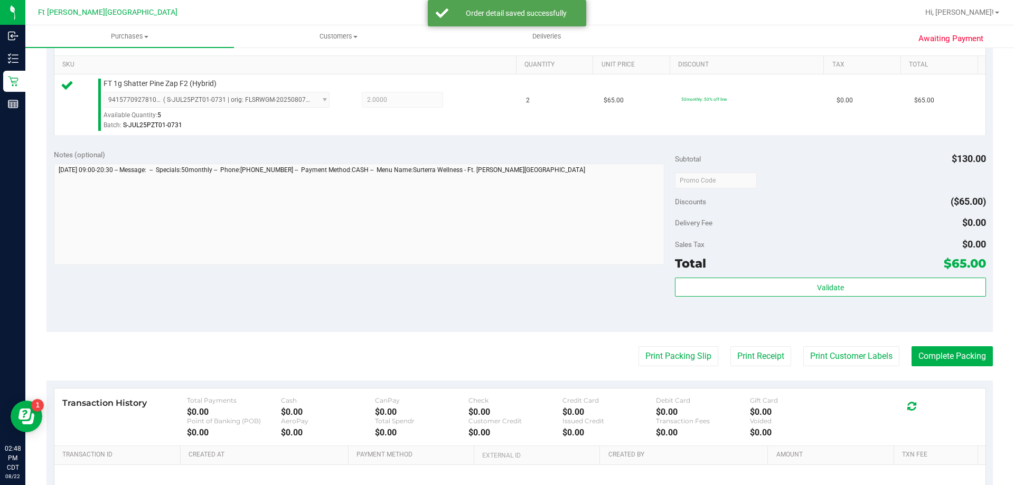
click at [815, 273] on div "Subtotal $130.00 Discounts ($65.00) Delivery Fee $0.00 Sales Tax $0.00 Total $6…" at bounding box center [830, 237] width 311 height 176
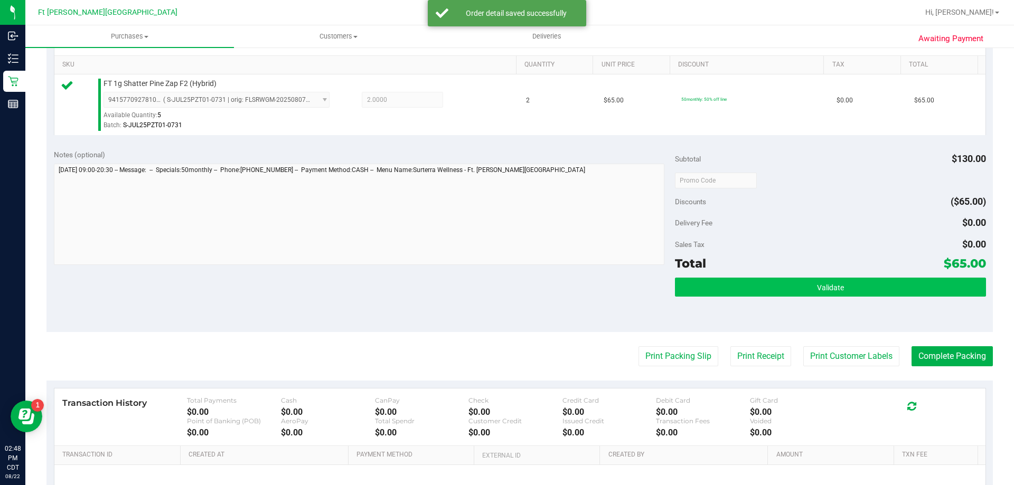
click at [828, 299] on div "Validate" at bounding box center [830, 302] width 311 height 48
click at [823, 295] on button "Validate" at bounding box center [830, 287] width 311 height 19
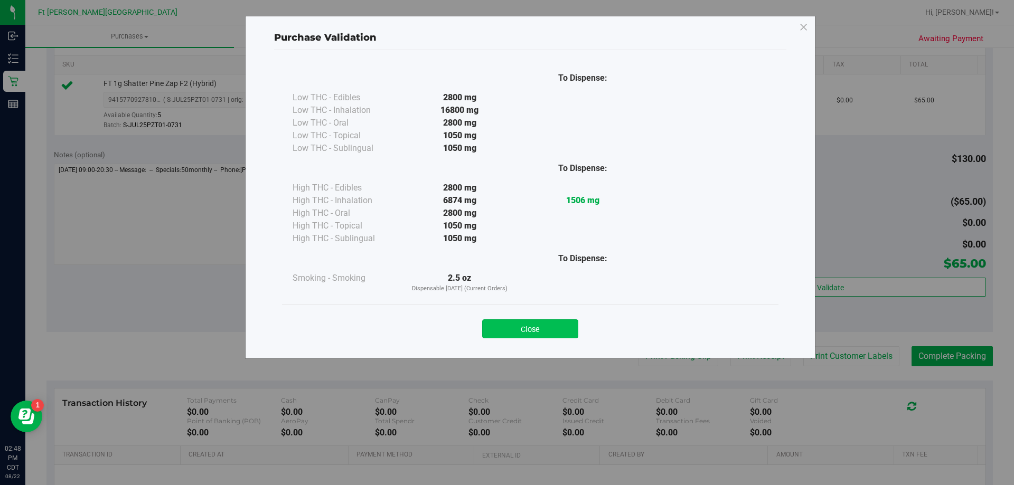
click at [573, 336] on button "Close" at bounding box center [530, 329] width 96 height 19
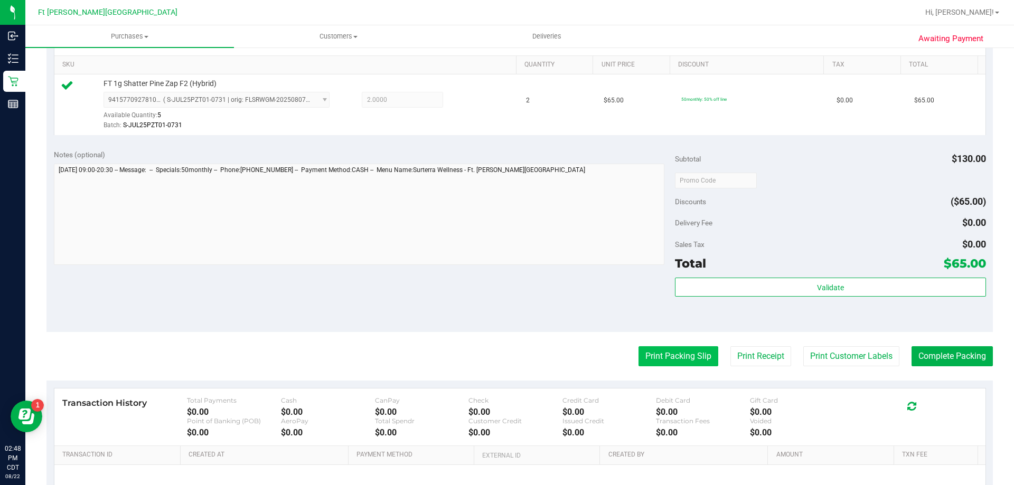
click at [683, 355] on button "Print Packing Slip" at bounding box center [679, 356] width 80 height 20
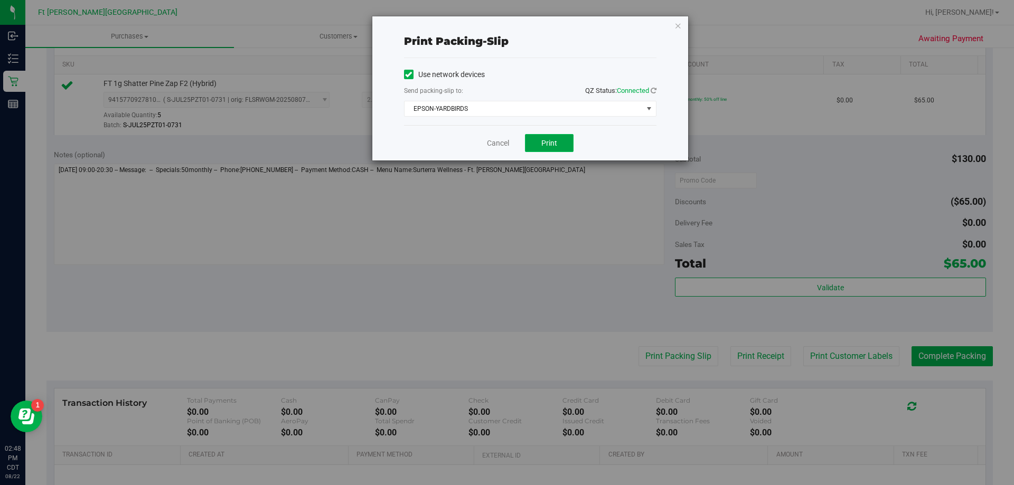
click at [548, 141] on span "Print" at bounding box center [549, 143] width 16 height 8
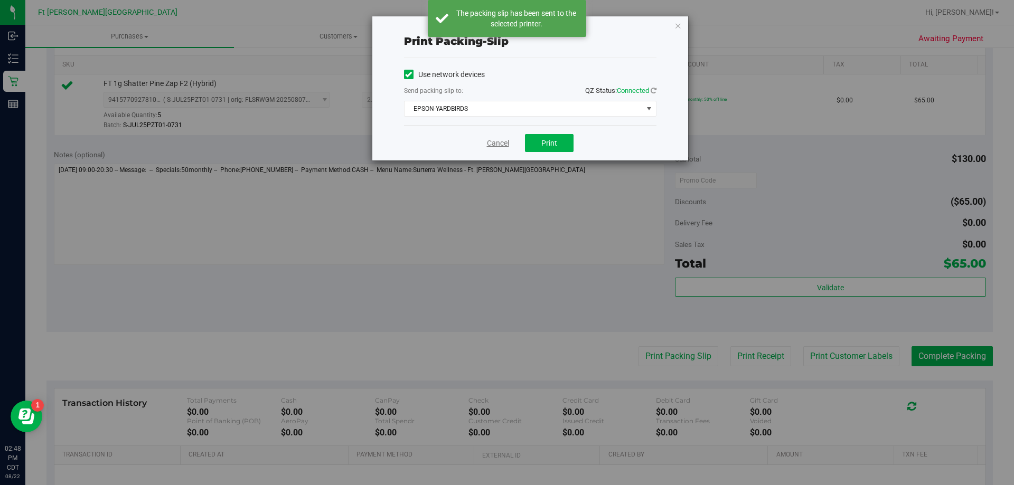
click at [492, 142] on link "Cancel" at bounding box center [498, 143] width 22 height 11
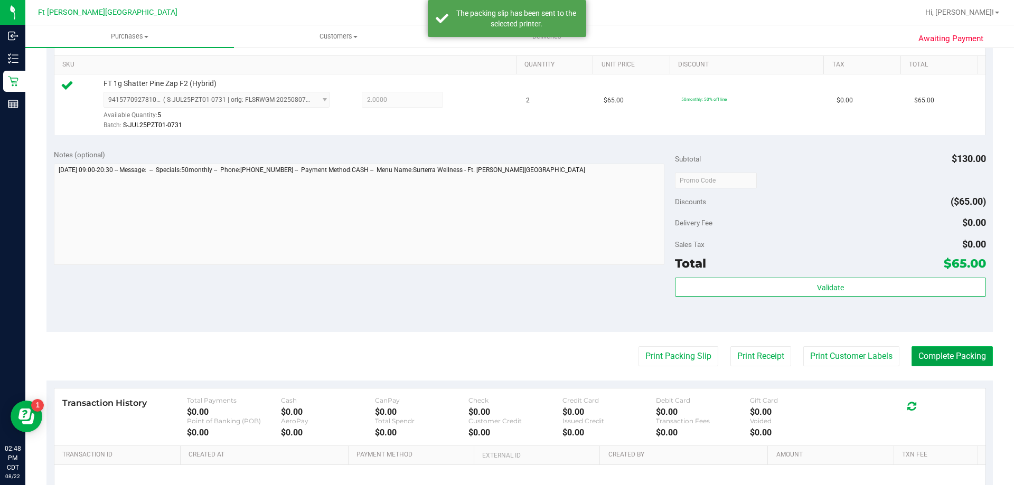
click at [931, 356] on button "Complete Packing" at bounding box center [952, 356] width 81 height 20
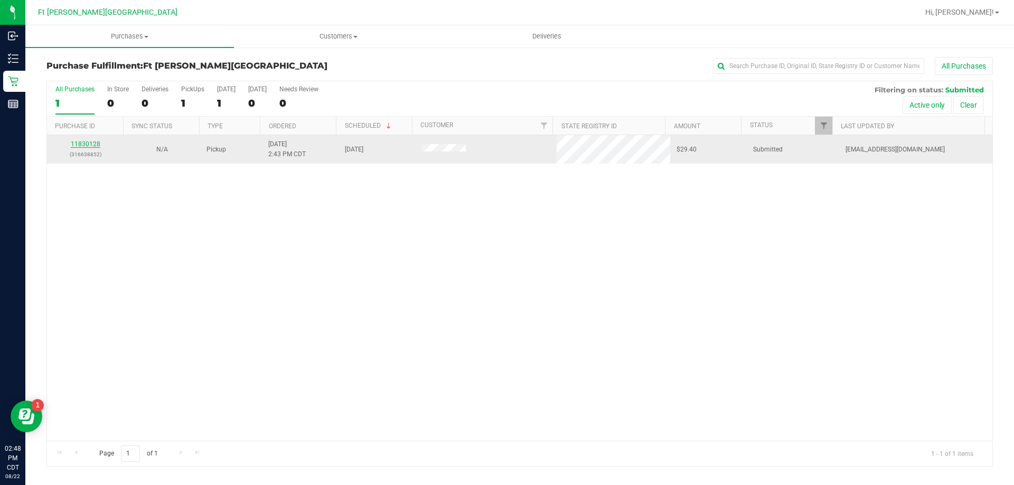
click at [83, 142] on link "11830128" at bounding box center [86, 143] width 30 height 7
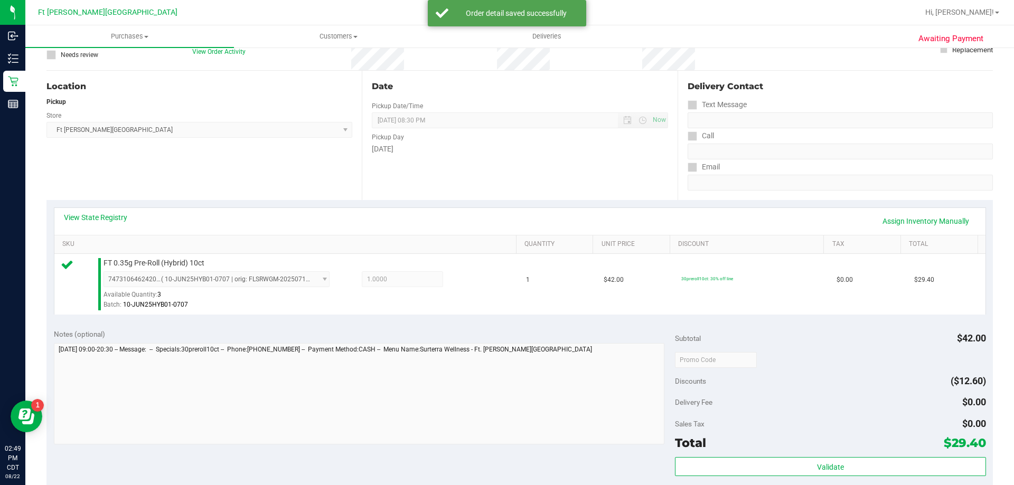
scroll to position [211, 0]
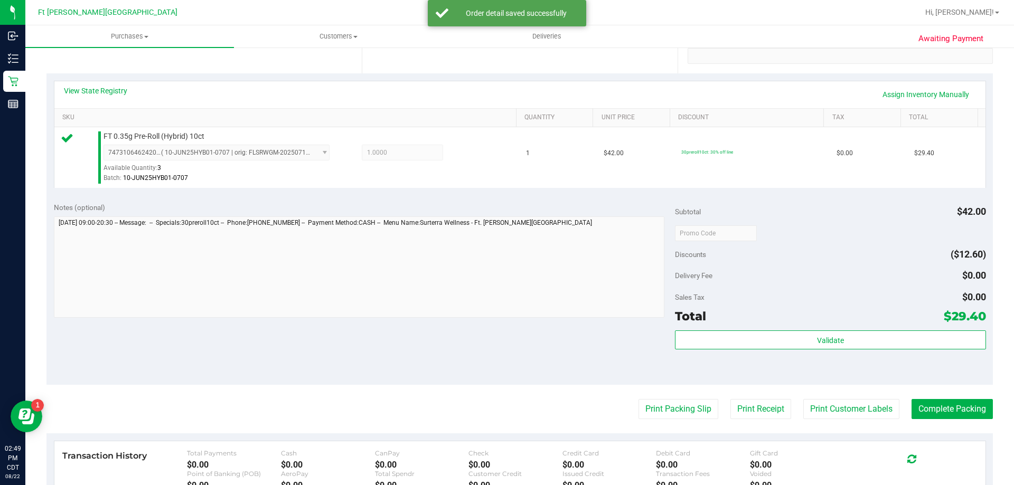
click at [732, 351] on div "Validate" at bounding box center [830, 355] width 311 height 48
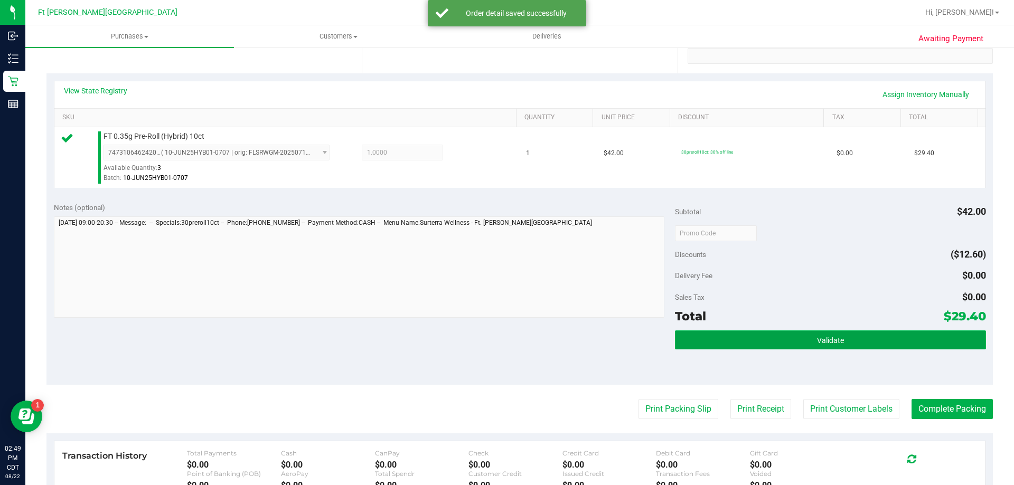
click at [728, 338] on button "Validate" at bounding box center [830, 340] width 311 height 19
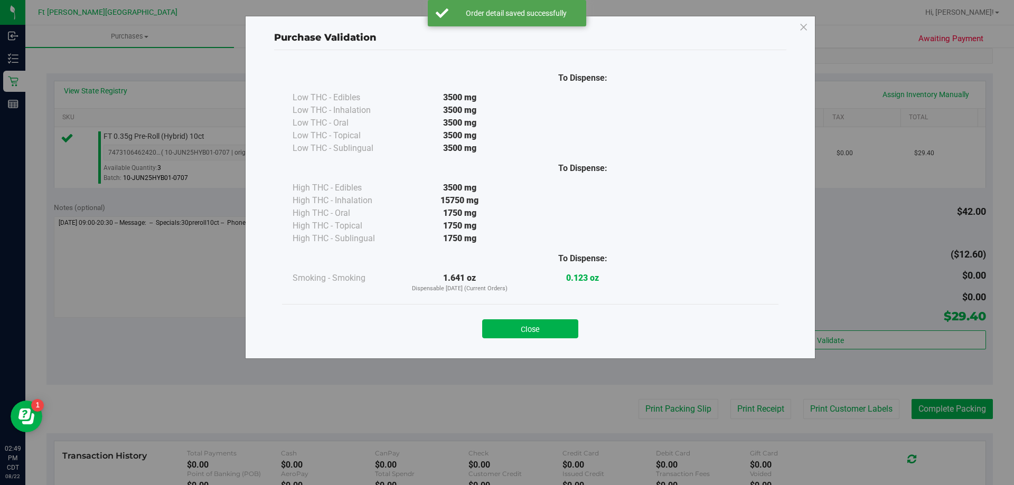
drag, startPoint x: 523, startPoint y: 330, endPoint x: 593, endPoint y: 353, distance: 73.2
click at [524, 330] on button "Close" at bounding box center [530, 329] width 96 height 19
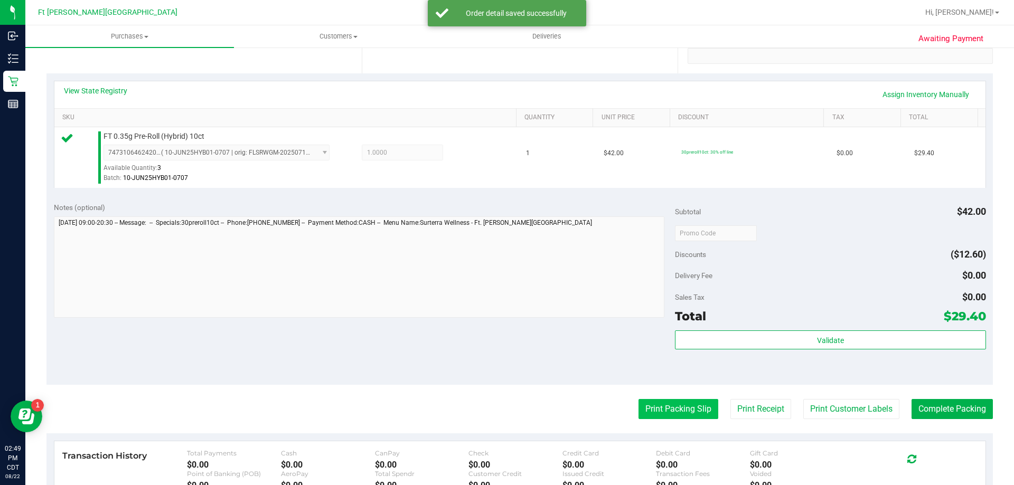
click at [660, 407] on button "Print Packing Slip" at bounding box center [679, 409] width 80 height 20
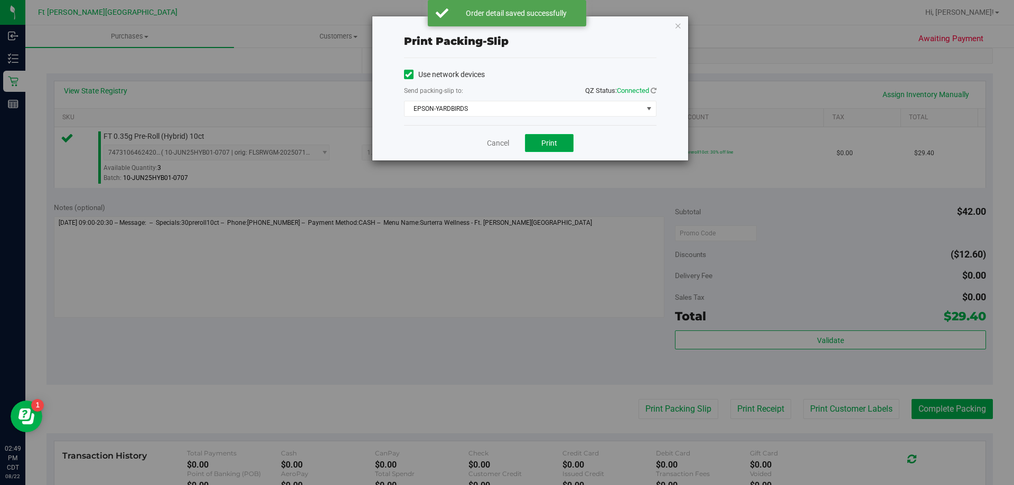
click at [552, 146] on span "Print" at bounding box center [549, 143] width 16 height 8
click at [491, 144] on link "Cancel" at bounding box center [498, 143] width 22 height 11
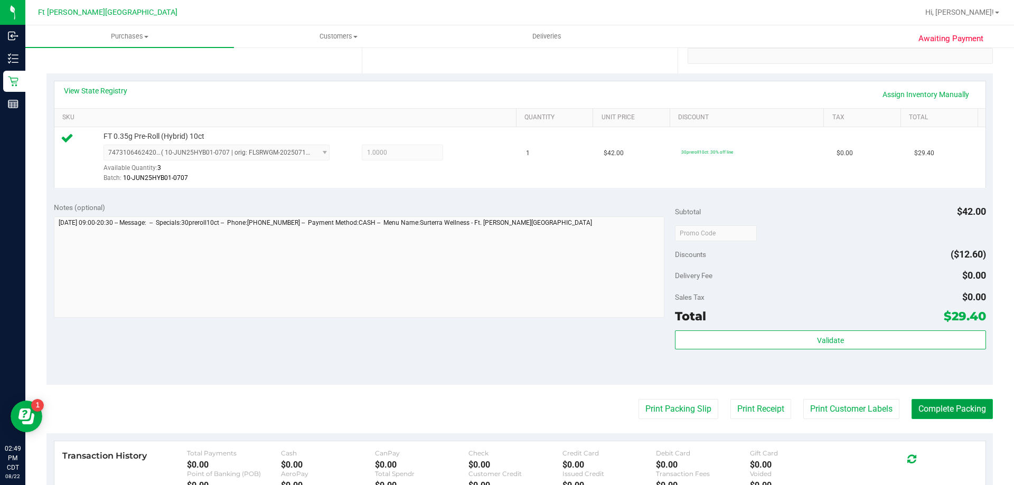
click at [967, 402] on button "Complete Packing" at bounding box center [952, 409] width 81 height 20
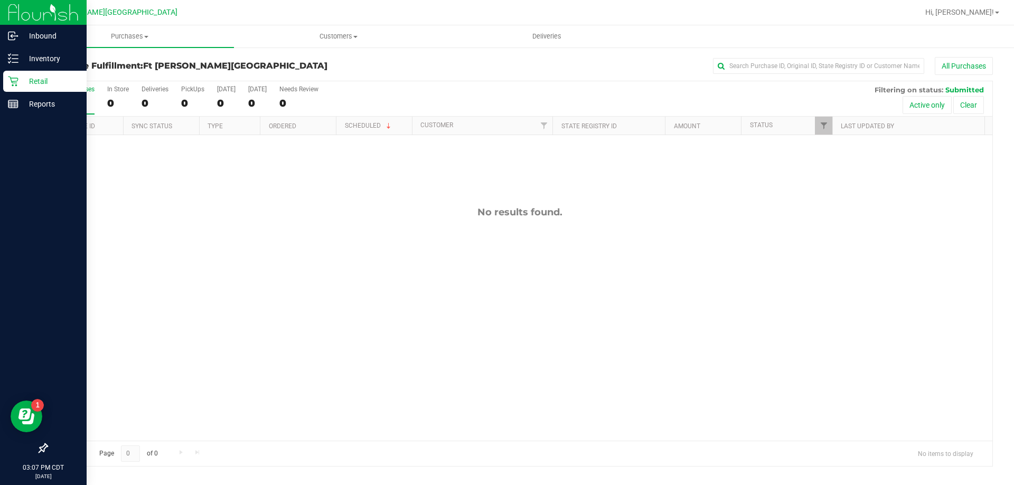
click at [29, 72] on div "Retail" at bounding box center [44, 81] width 83 height 21
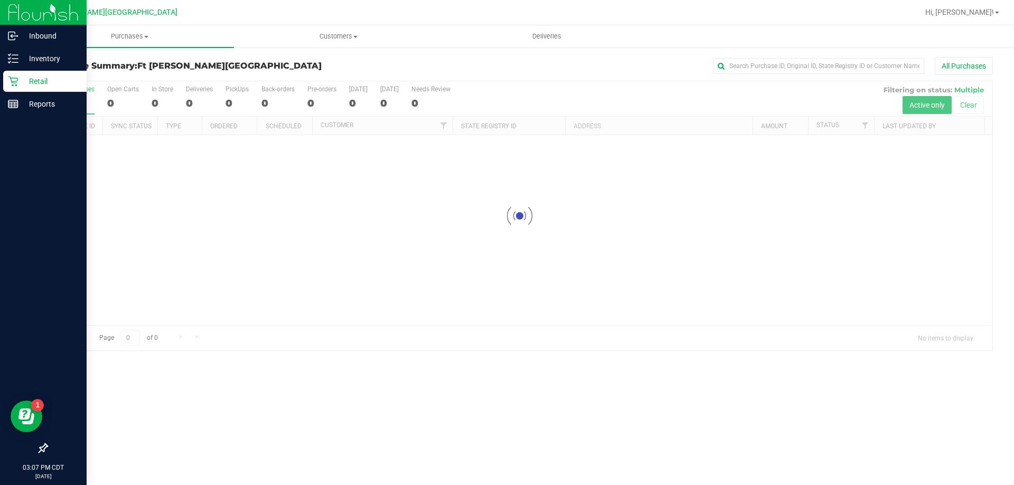
click at [59, 84] on p "Retail" at bounding box center [49, 81] width 63 height 13
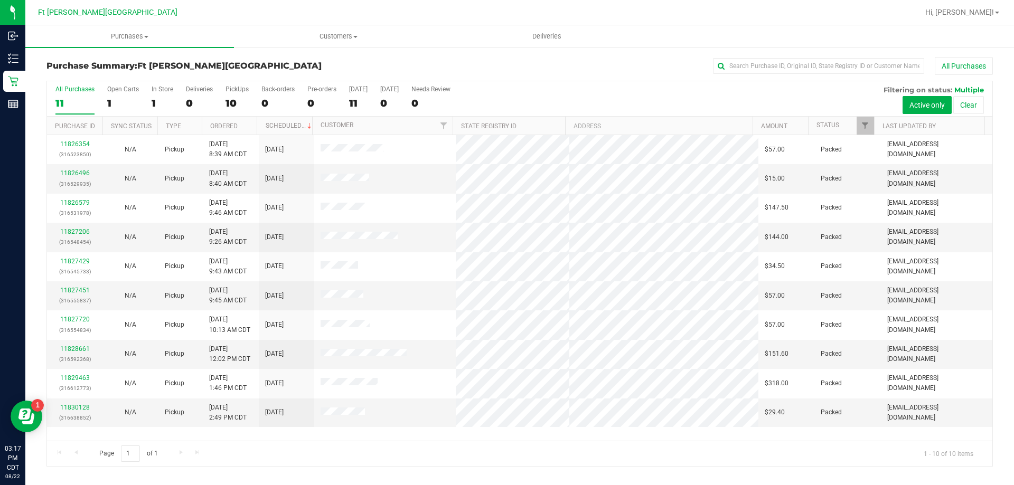
click at [284, 10] on div at bounding box center [553, 12] width 729 height 21
click at [983, 7] on link "Hi, [PERSON_NAME]!" at bounding box center [962, 12] width 82 height 11
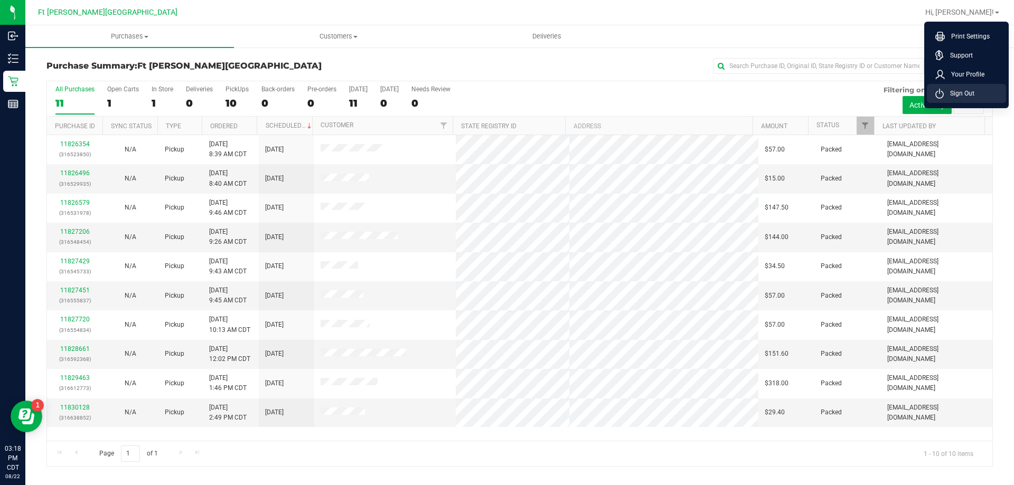
click at [958, 94] on span "Sign Out" at bounding box center [959, 93] width 31 height 11
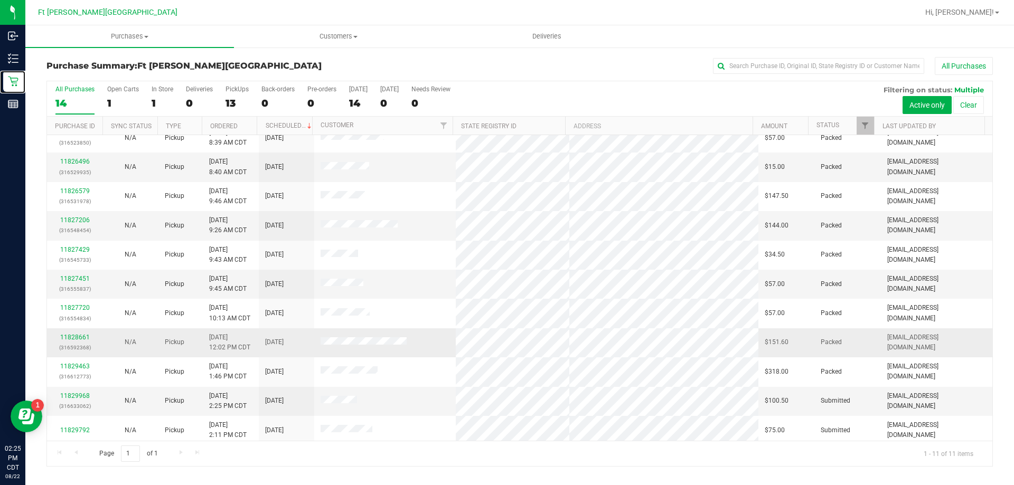
scroll to position [15, 0]
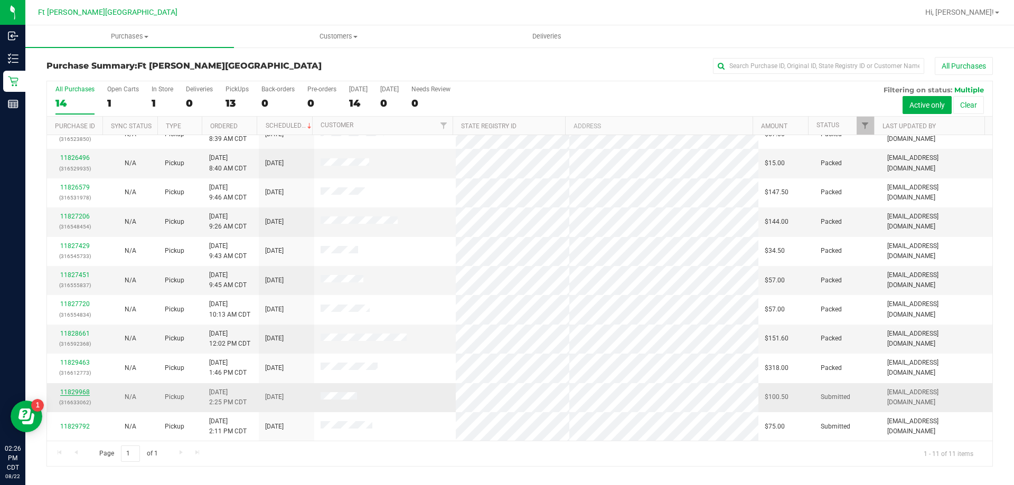
click at [70, 391] on link "11829968" at bounding box center [75, 392] width 30 height 7
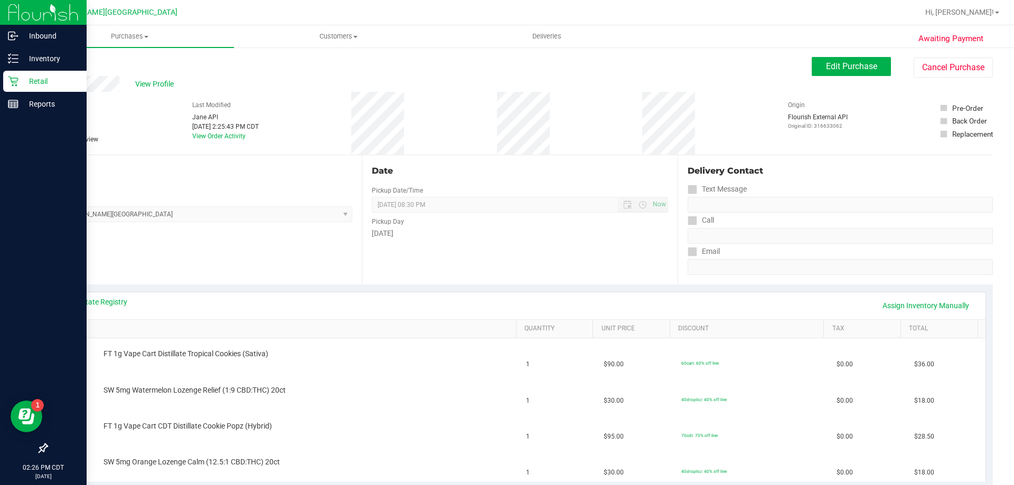
click at [28, 80] on p "Retail" at bounding box center [49, 81] width 63 height 13
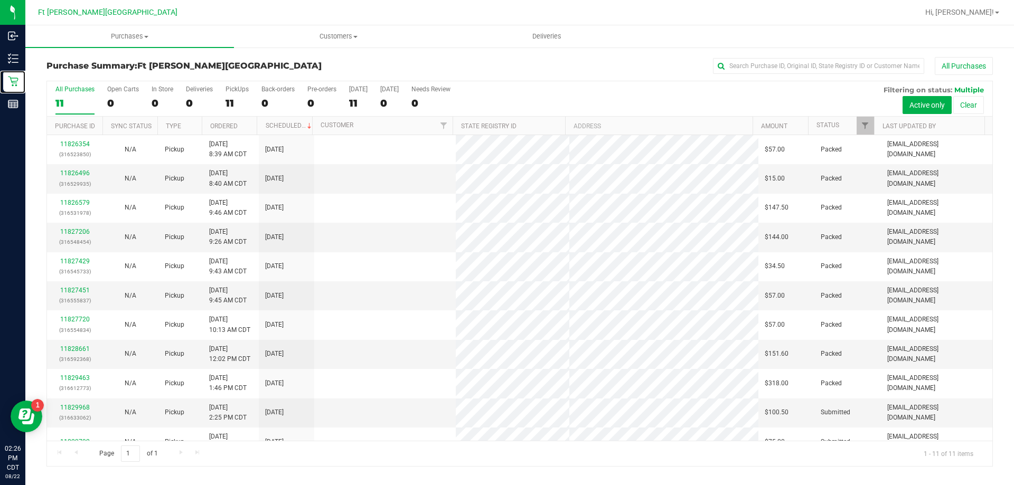
scroll to position [15, 0]
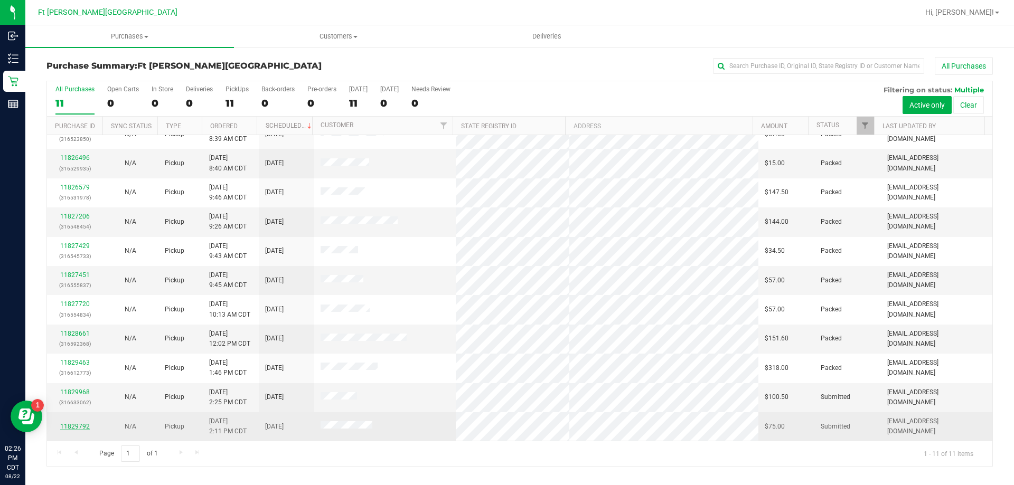
click at [83, 425] on link "11829792" at bounding box center [75, 426] width 30 height 7
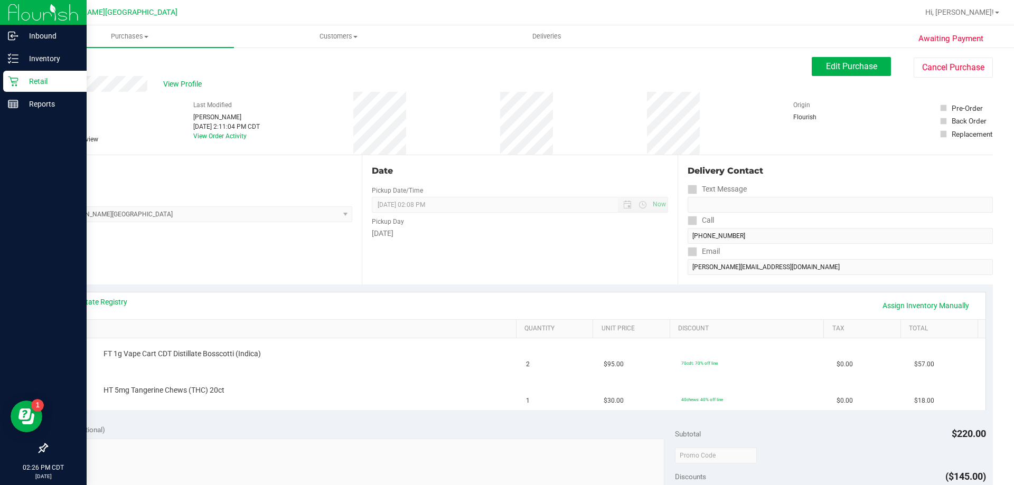
click at [16, 88] on div "Retail" at bounding box center [44, 81] width 83 height 21
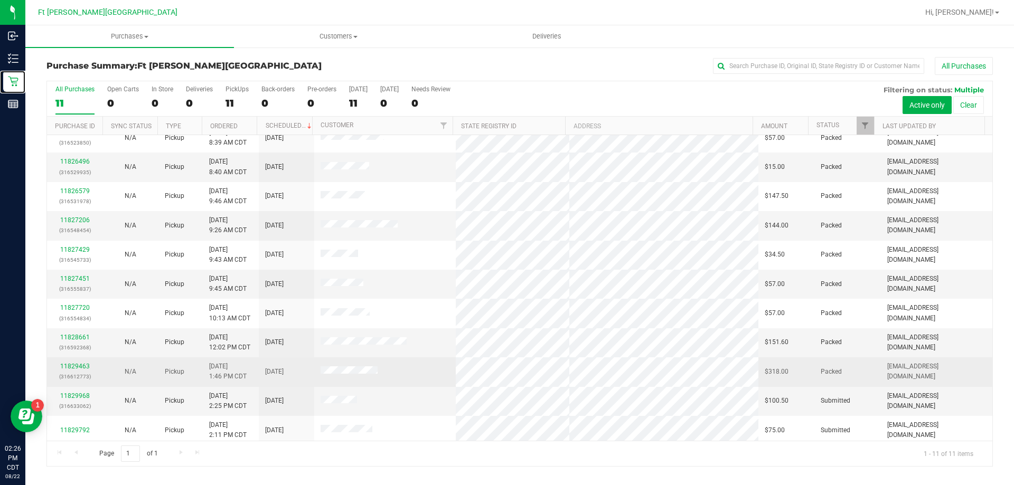
scroll to position [15, 0]
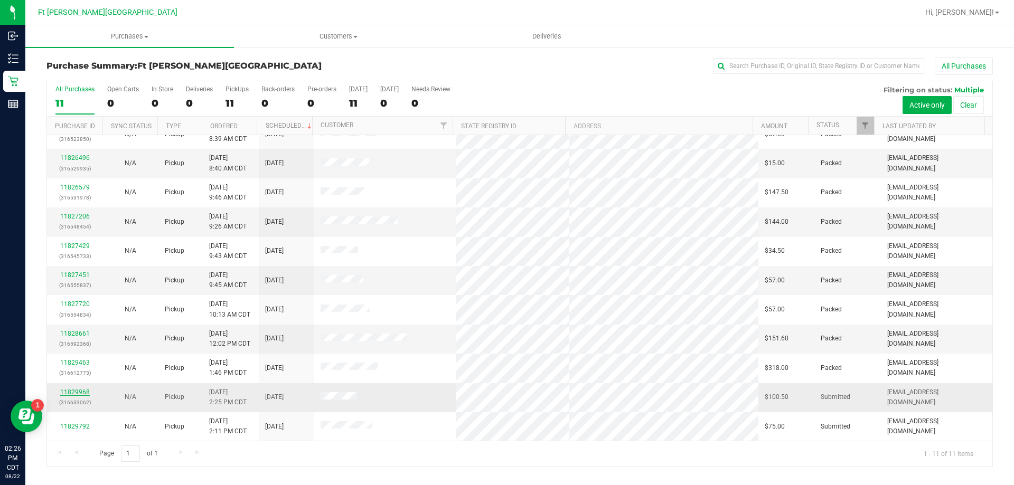
click at [70, 392] on link "11829968" at bounding box center [75, 392] width 30 height 7
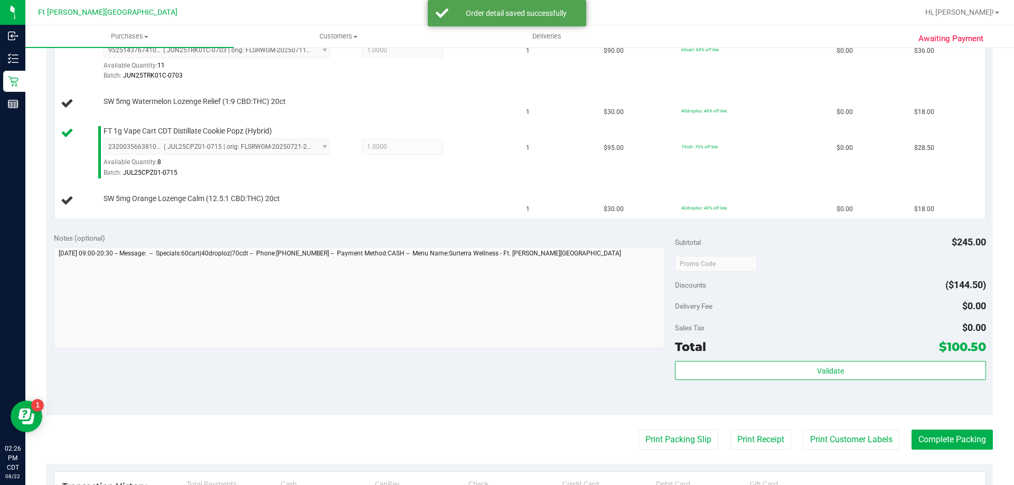
scroll to position [475, 0]
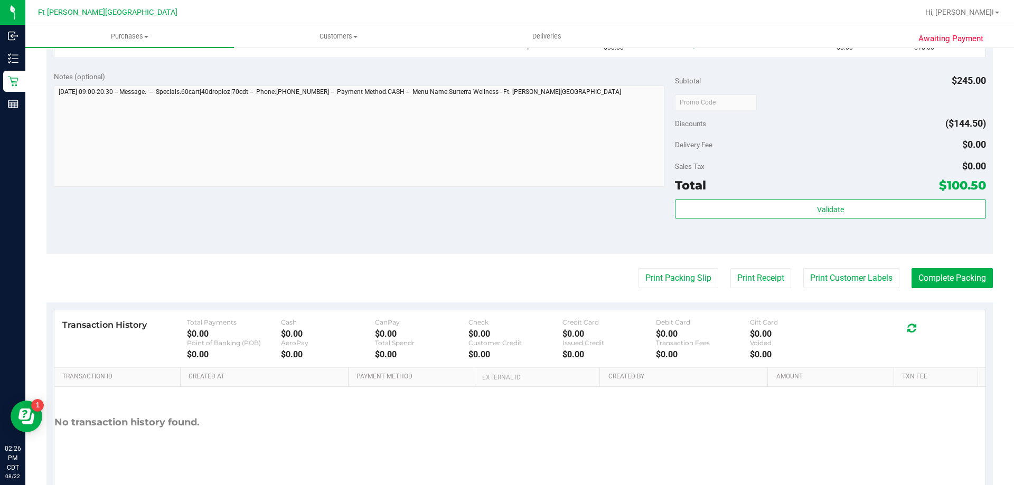
click at [667, 289] on purchase-details "Back Edit Purchase Cancel Purchase View Profile # 11829968 BioTrack ID: - Submi…" at bounding box center [519, 41] width 946 height 918
click at [666, 282] on button "Print Packing Slip" at bounding box center [679, 278] width 80 height 20
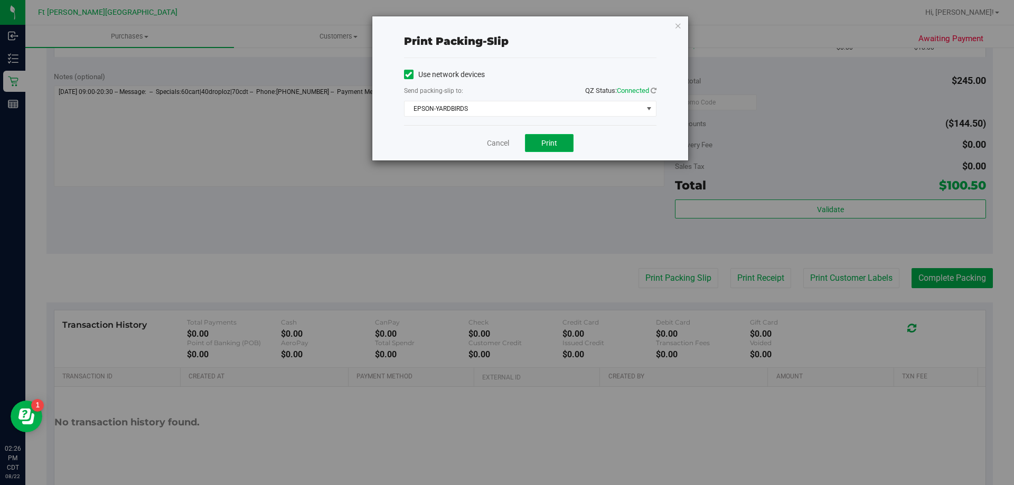
click at [551, 147] on button "Print" at bounding box center [549, 143] width 49 height 18
click at [499, 140] on link "Cancel" at bounding box center [498, 143] width 22 height 11
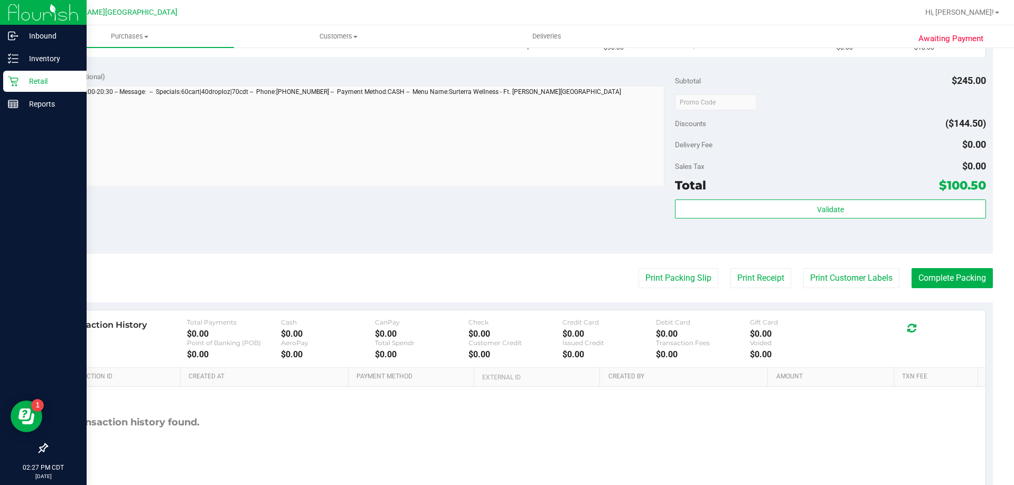
click at [36, 81] on p "Retail" at bounding box center [49, 81] width 63 height 13
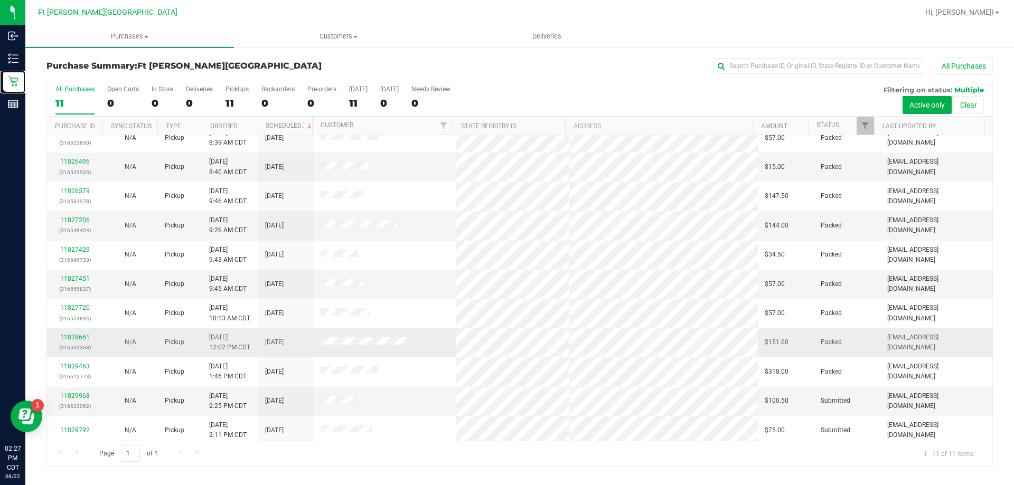
scroll to position [15, 0]
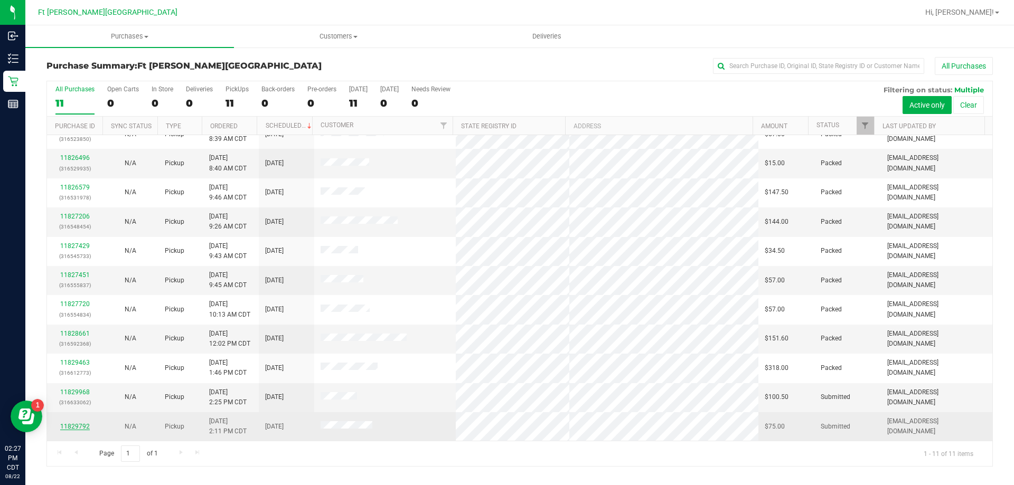
click at [84, 424] on link "11829792" at bounding box center [75, 426] width 30 height 7
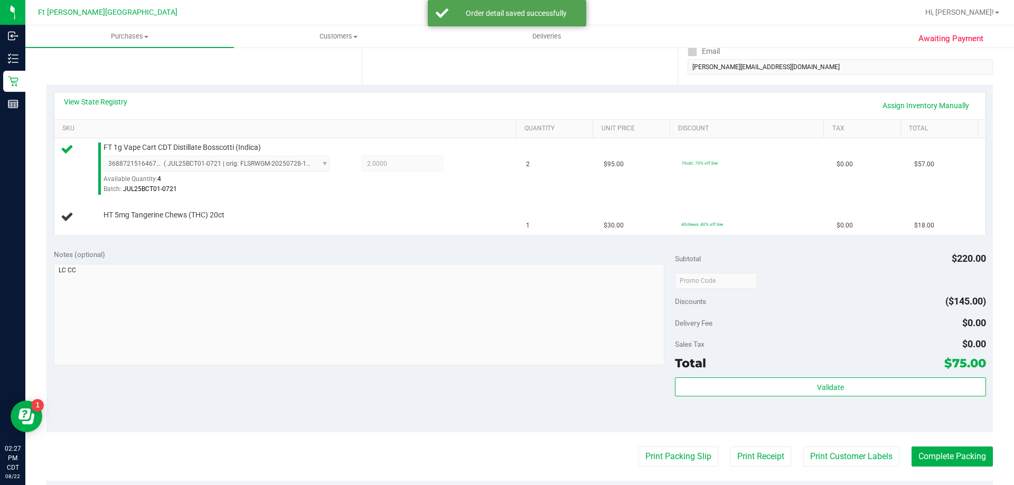
scroll to position [317, 0]
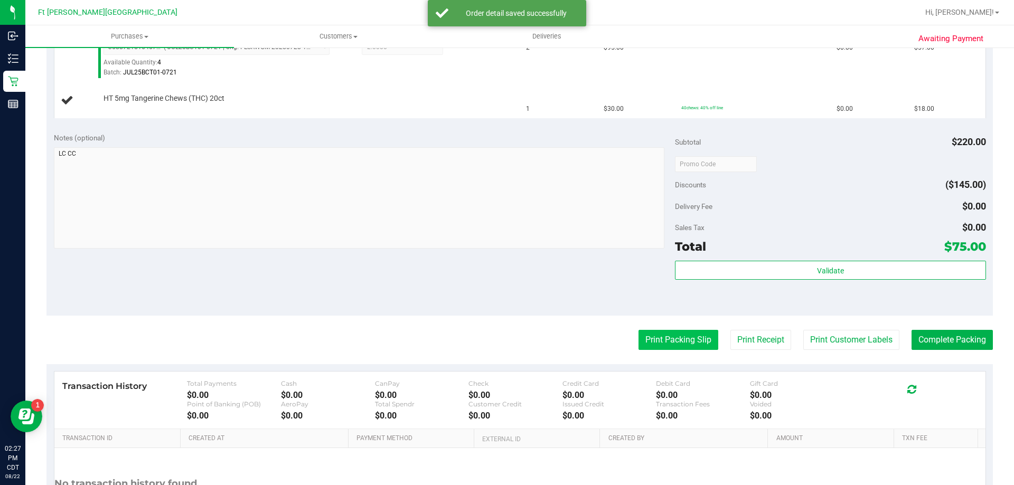
click at [677, 344] on button "Print Packing Slip" at bounding box center [679, 340] width 80 height 20
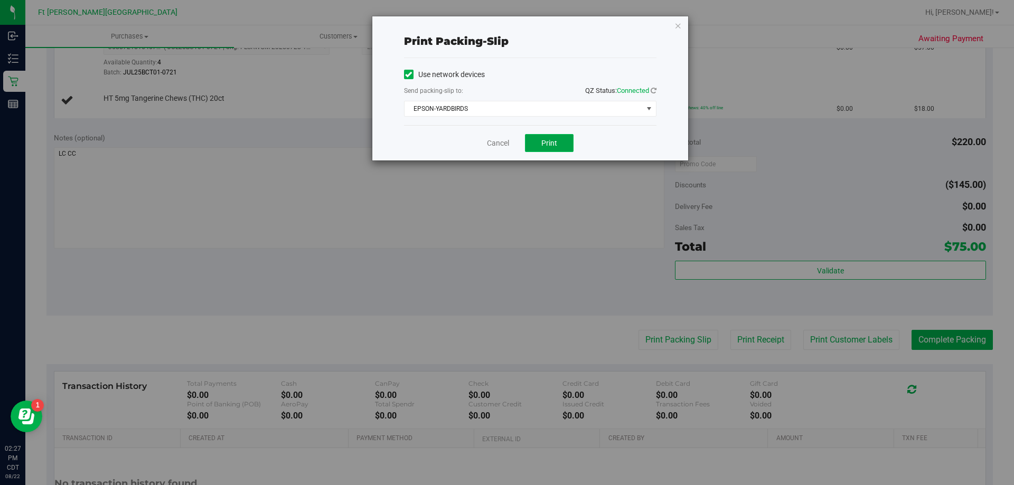
click at [554, 145] on span "Print" at bounding box center [549, 143] width 16 height 8
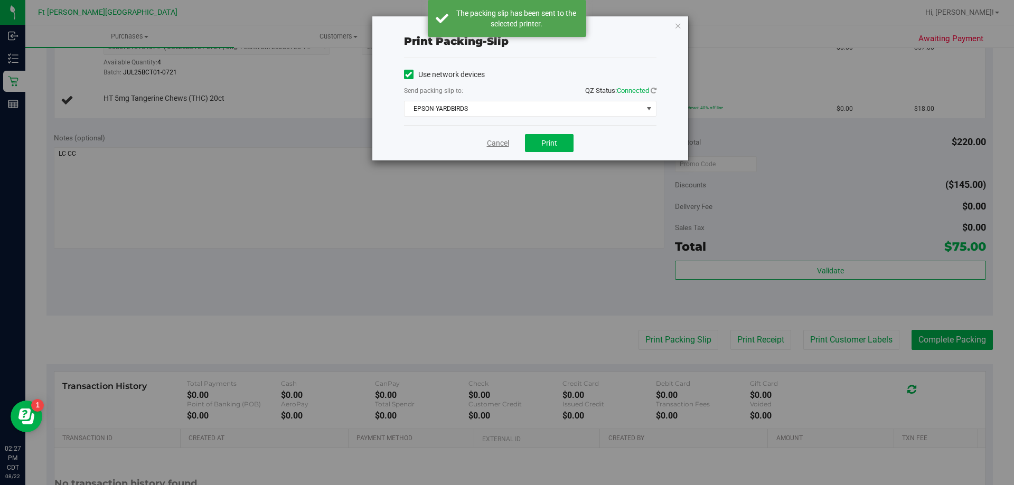
click at [499, 142] on link "Cancel" at bounding box center [498, 143] width 22 height 11
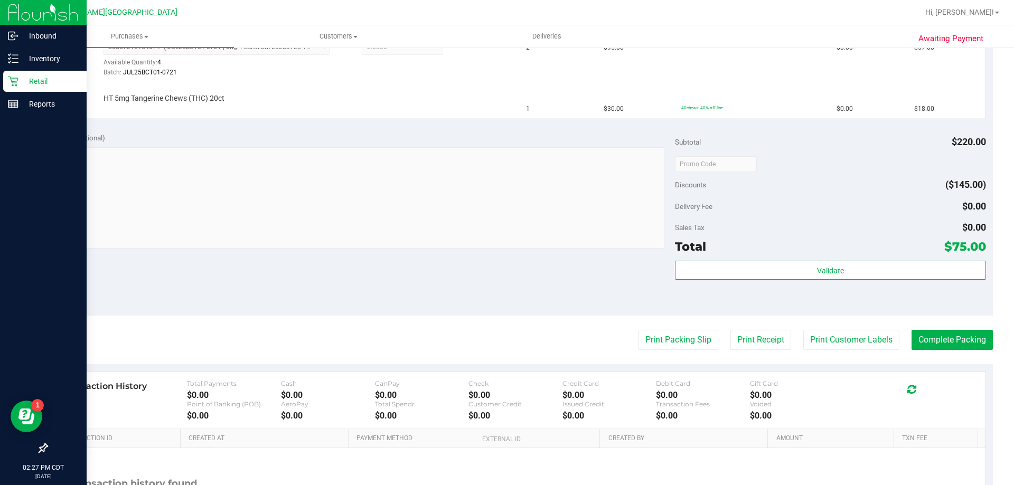
click at [35, 79] on p "Retail" at bounding box center [49, 81] width 63 height 13
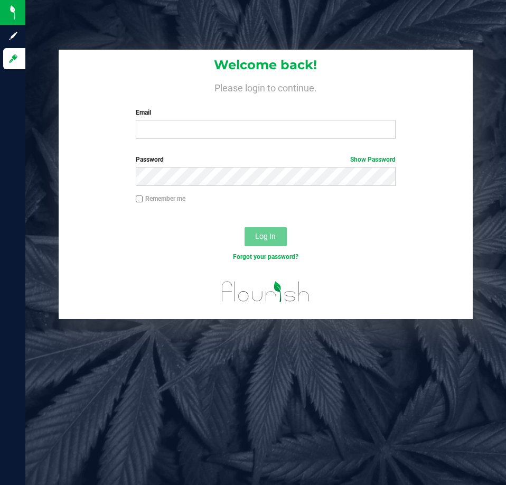
drag, startPoint x: 1, startPoint y: 2, endPoint x: 468, endPoint y: 7, distance: 466.9
click at [468, 7] on div "Welcome back! Please login to continue. Email Required Please format your email…" at bounding box center [265, 242] width 481 height 485
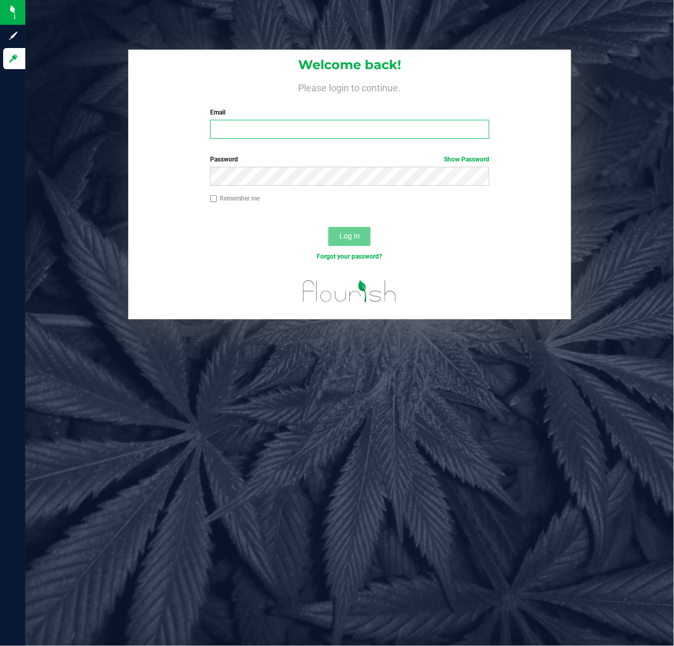
click at [254, 126] on input "Email" at bounding box center [350, 129] width 280 height 19
type input "j"
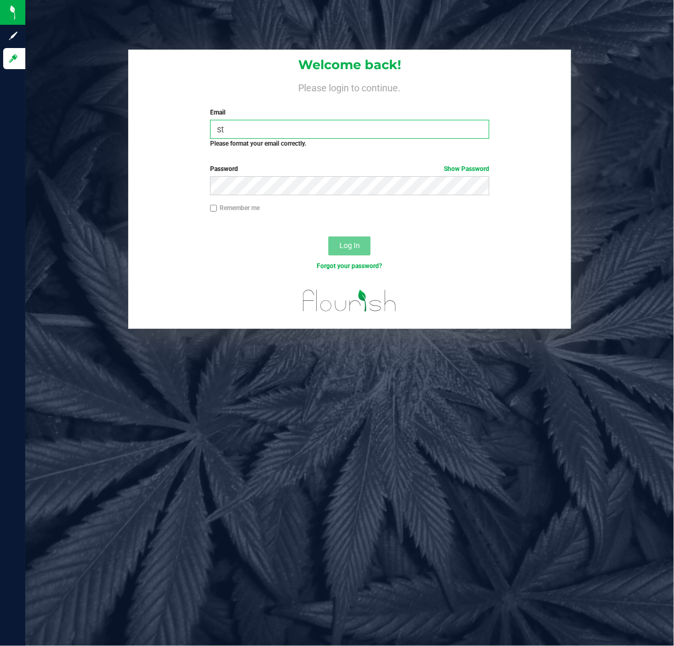
type input "s"
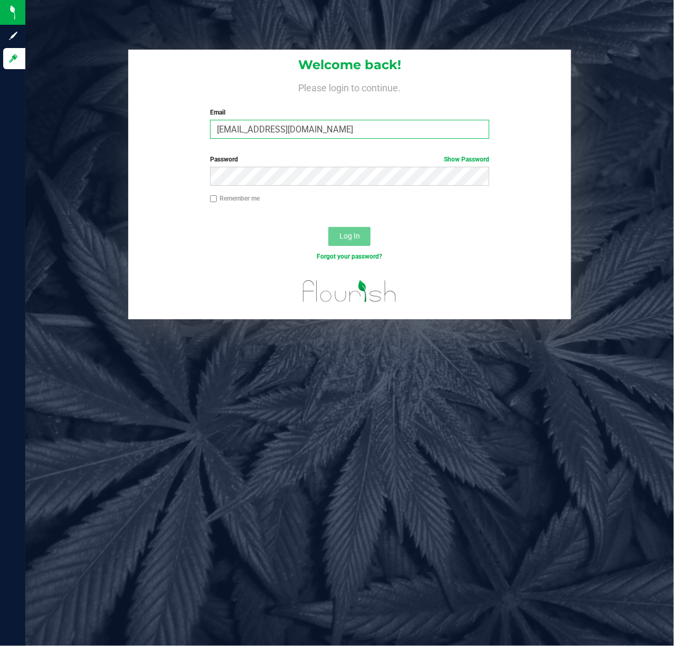
type input "[EMAIL_ADDRESS][DOMAIN_NAME]"
click at [329, 227] on button "Log In" at bounding box center [350, 236] width 42 height 19
